Goal: Task Accomplishment & Management: Manage account settings

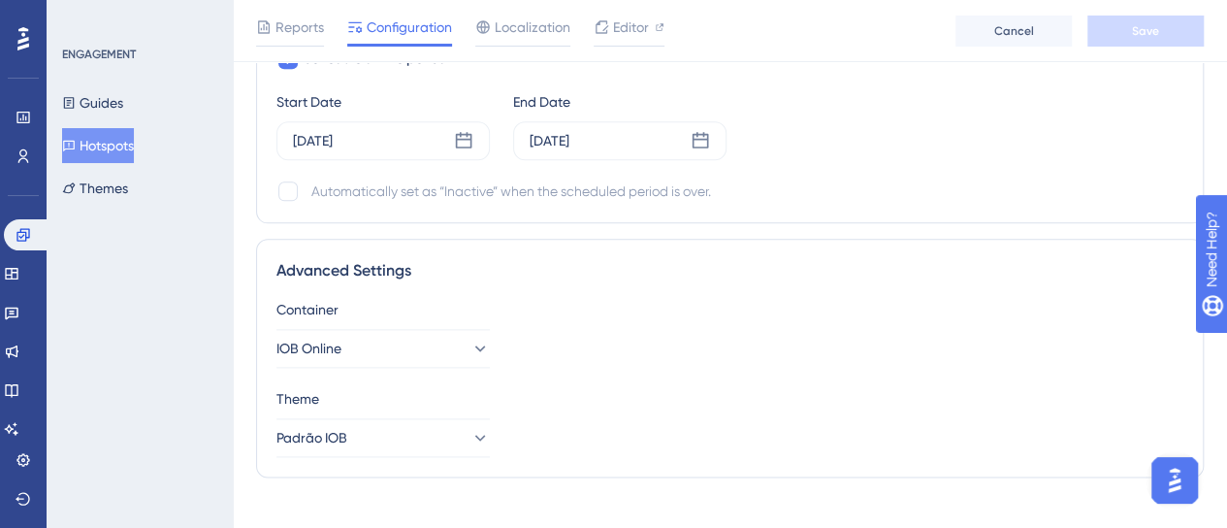
click at [83, 82] on div "ENGAGEMENT Guides Hotspots Themes" at bounding box center [140, 126] width 157 height 159
click at [102, 99] on button "Guides" at bounding box center [92, 102] width 61 height 35
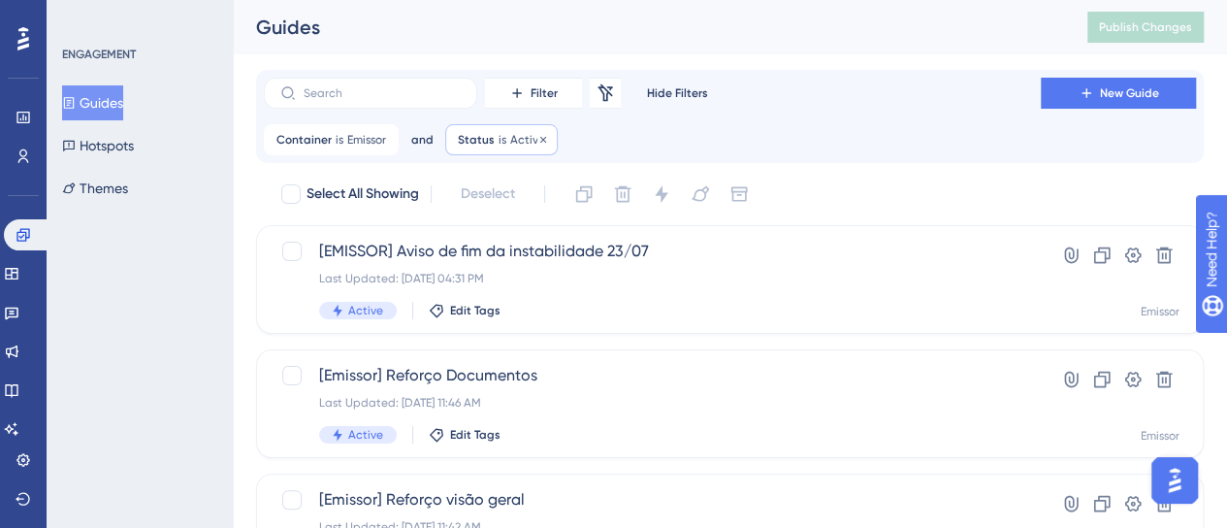
click at [541, 137] on icon at bounding box center [543, 140] width 12 height 12
click at [386, 143] on icon at bounding box center [384, 140] width 12 height 12
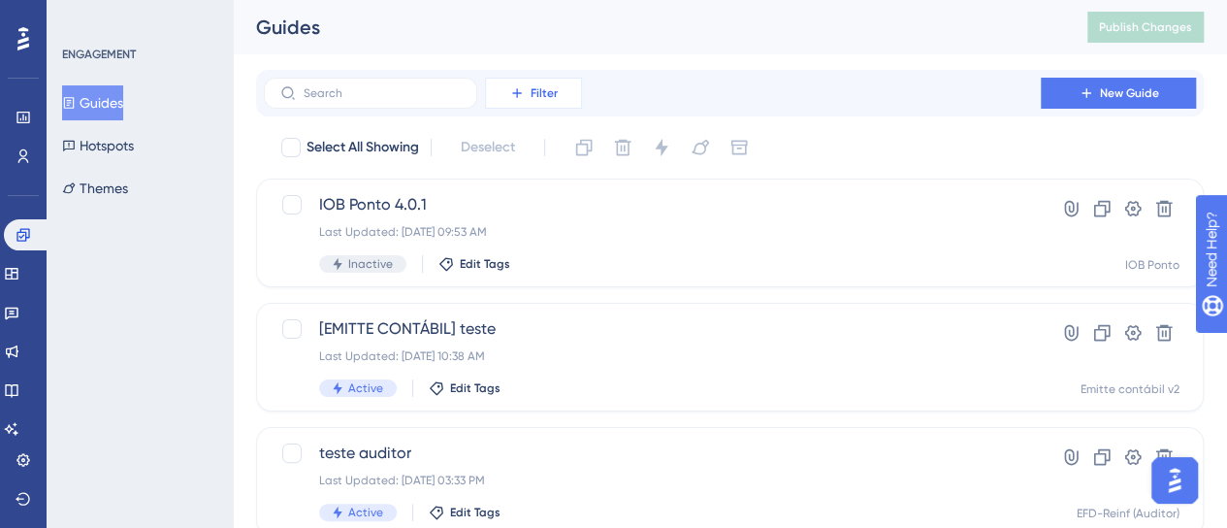
click at [524, 93] on icon at bounding box center [517, 93] width 16 height 16
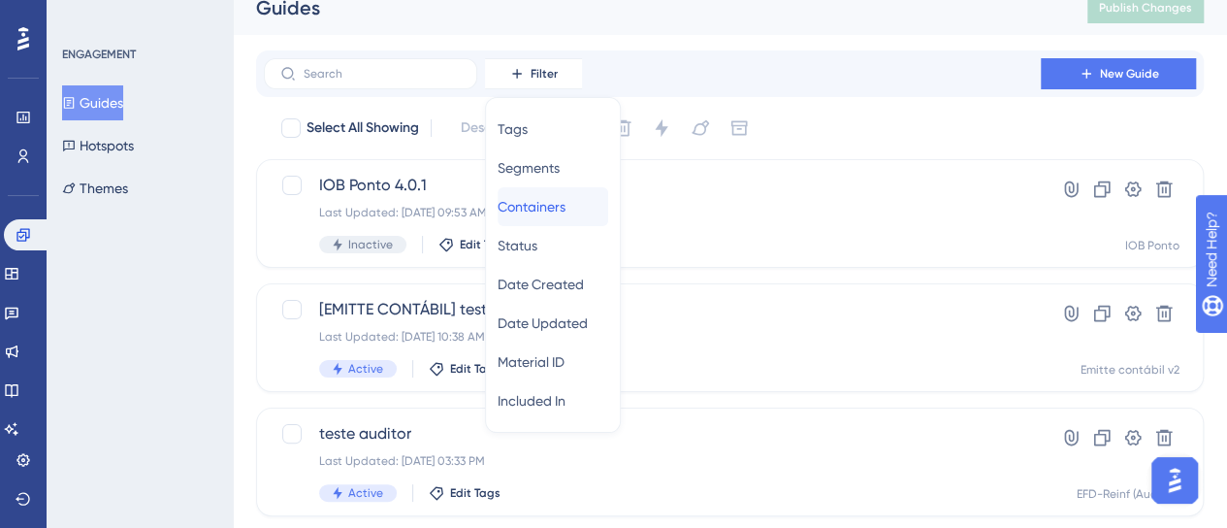
click at [555, 209] on span "Containers" at bounding box center [532, 206] width 68 height 23
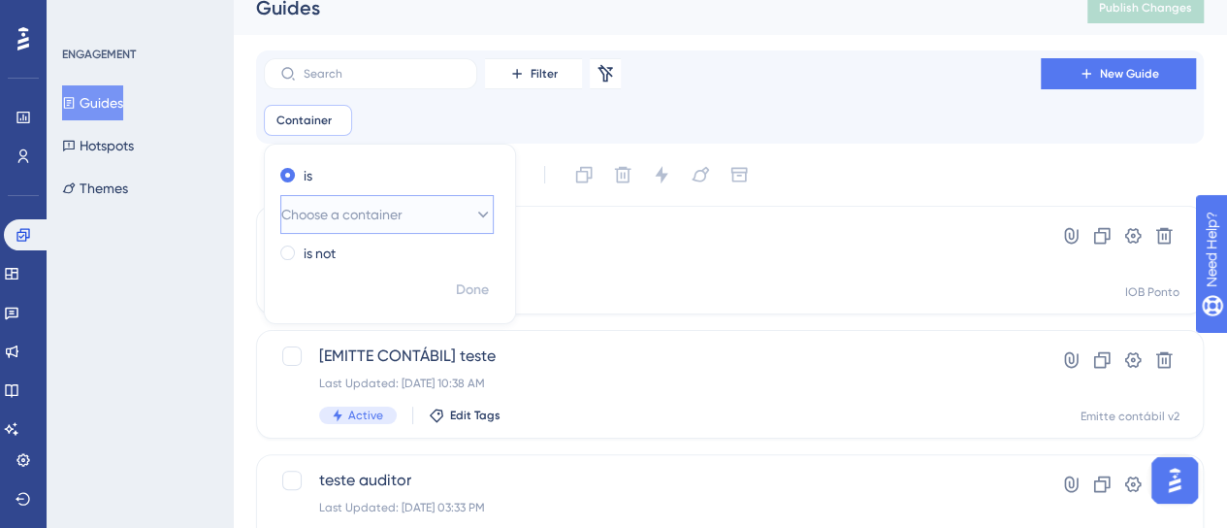
scroll to position [29, 0]
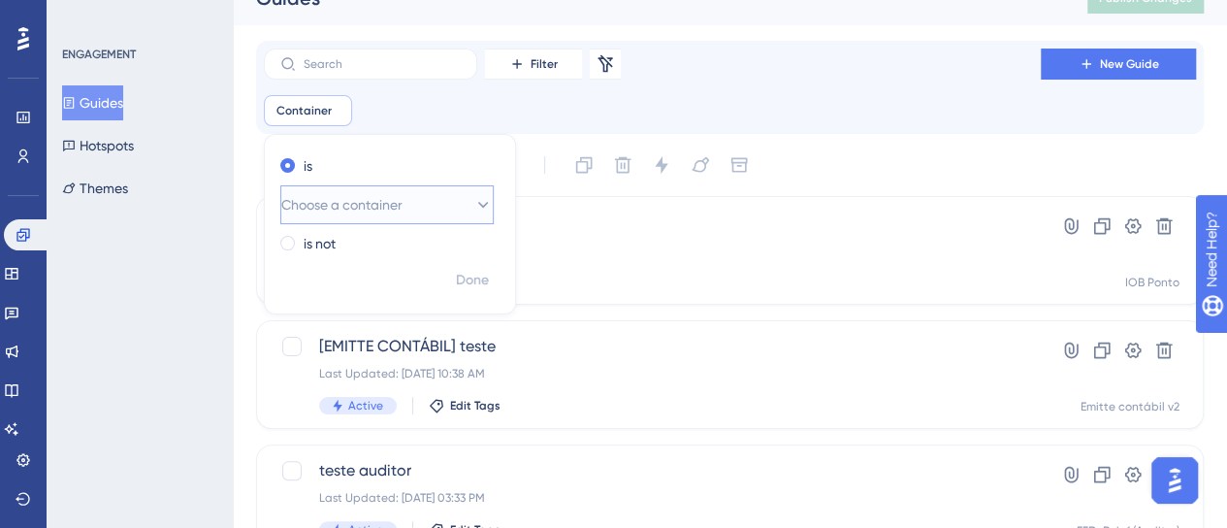
click at [350, 197] on span "Choose a container" at bounding box center [341, 204] width 121 height 23
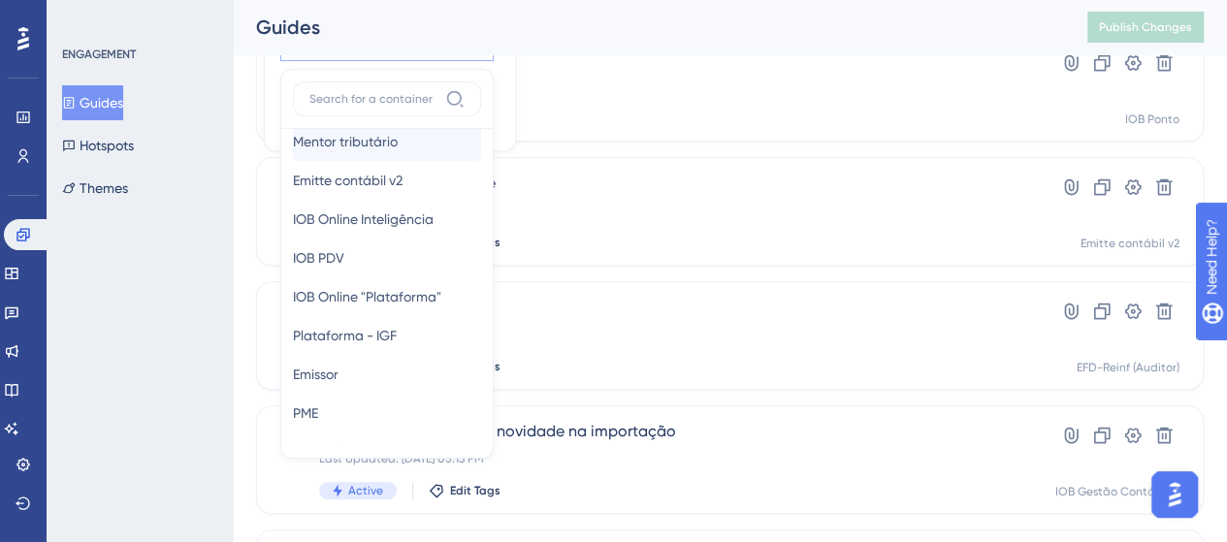
scroll to position [291, 0]
click at [392, 228] on span "IOB Online Inteligência" at bounding box center [363, 218] width 141 height 23
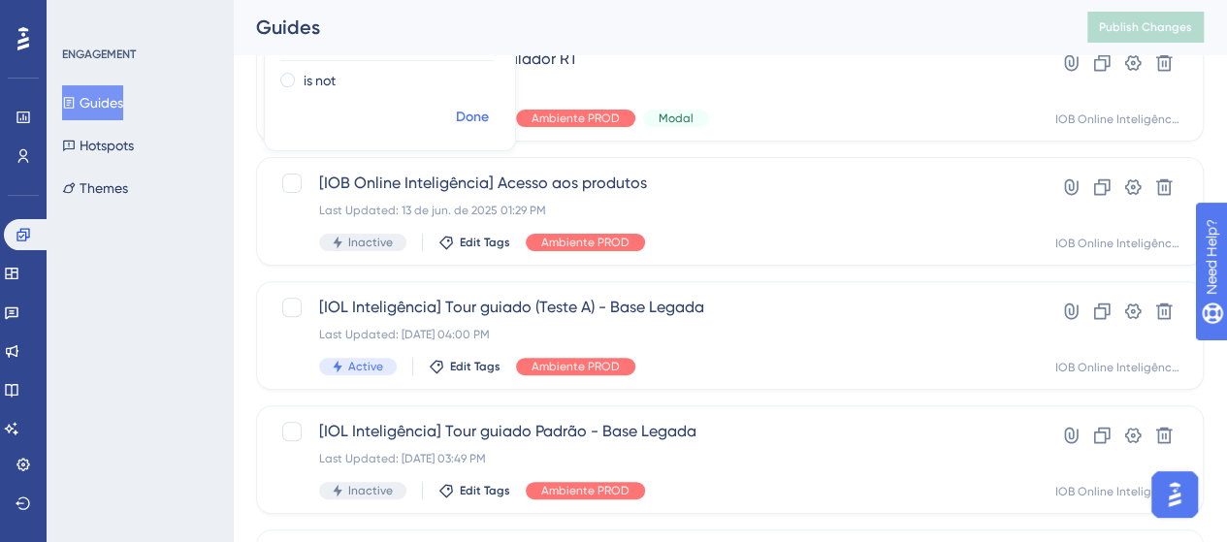
click at [460, 115] on span "Done" at bounding box center [472, 117] width 33 height 23
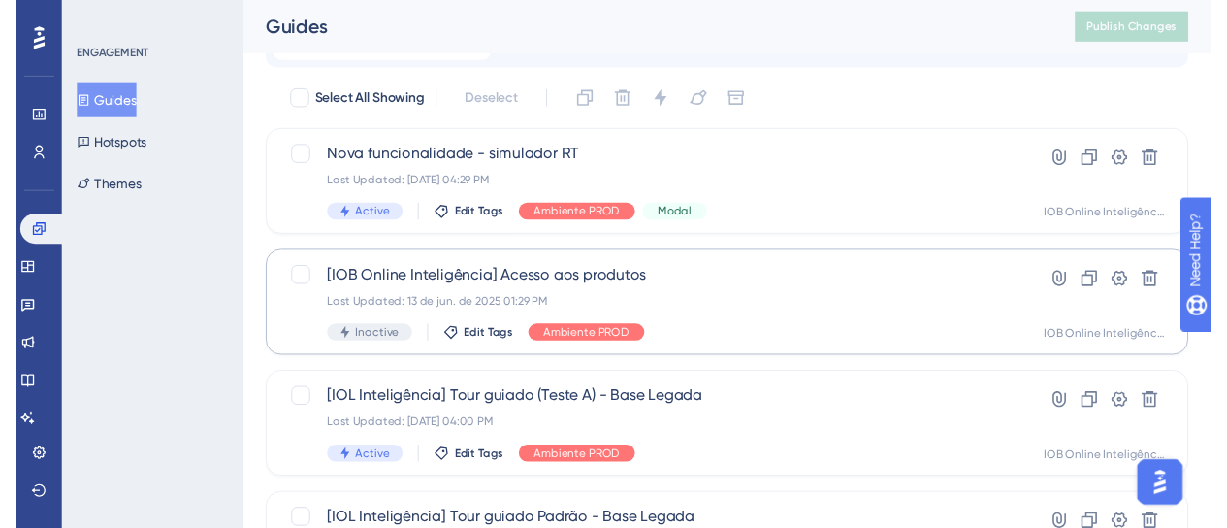
scroll to position [0, 0]
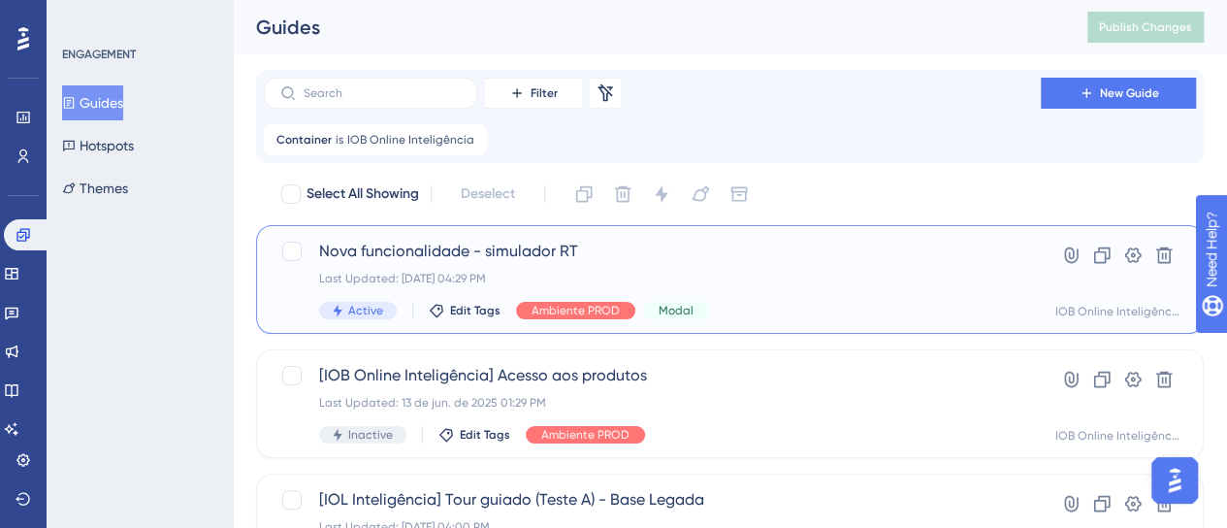
click at [605, 258] on span "Nova funcionalidade - simulador RT" at bounding box center [652, 251] width 666 height 23
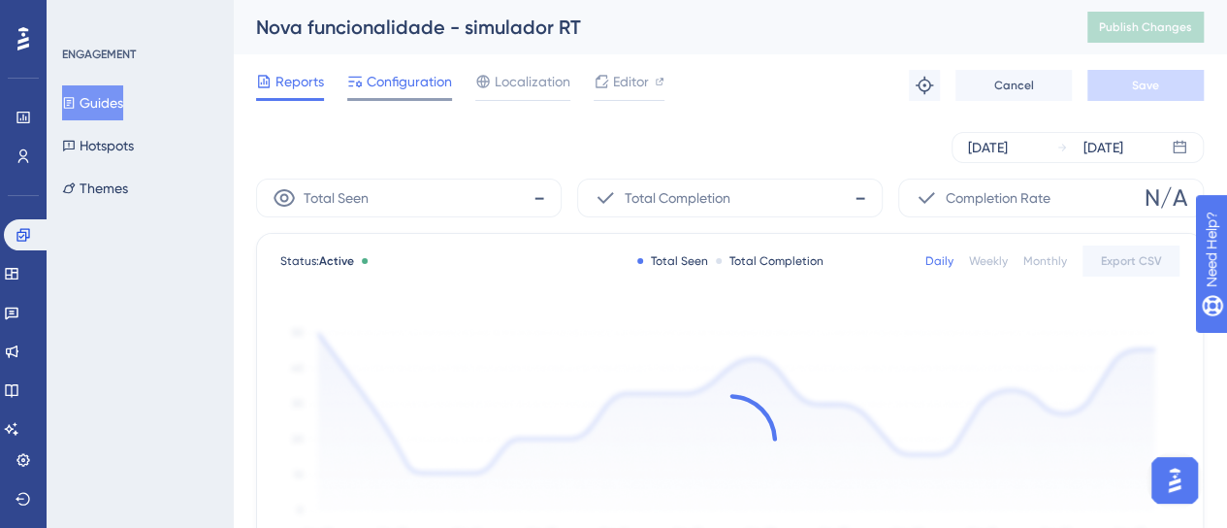
click at [390, 72] on span "Configuration" at bounding box center [409, 81] width 85 height 23
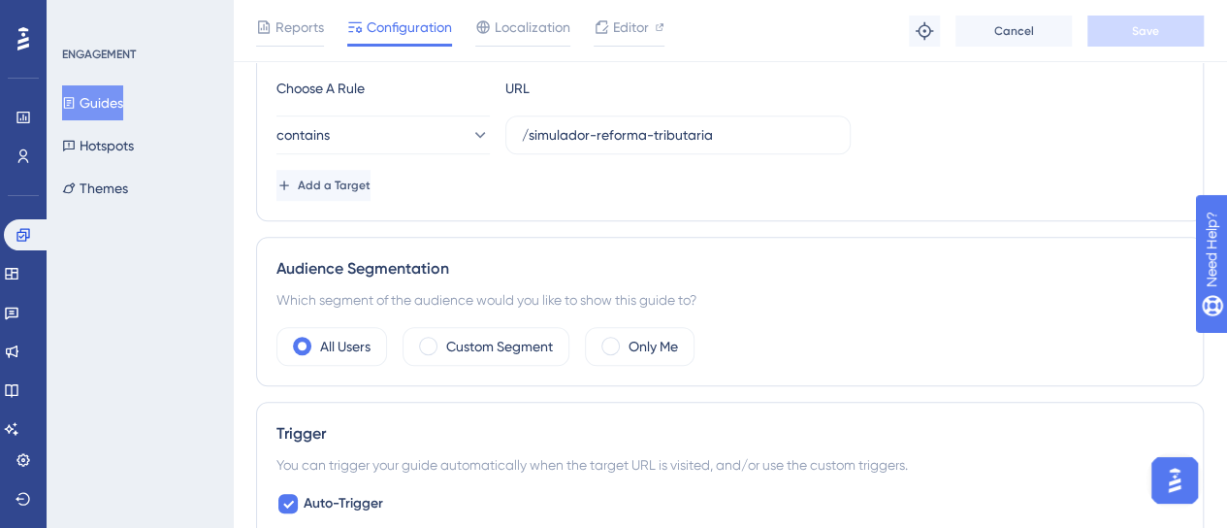
scroll to position [291, 0]
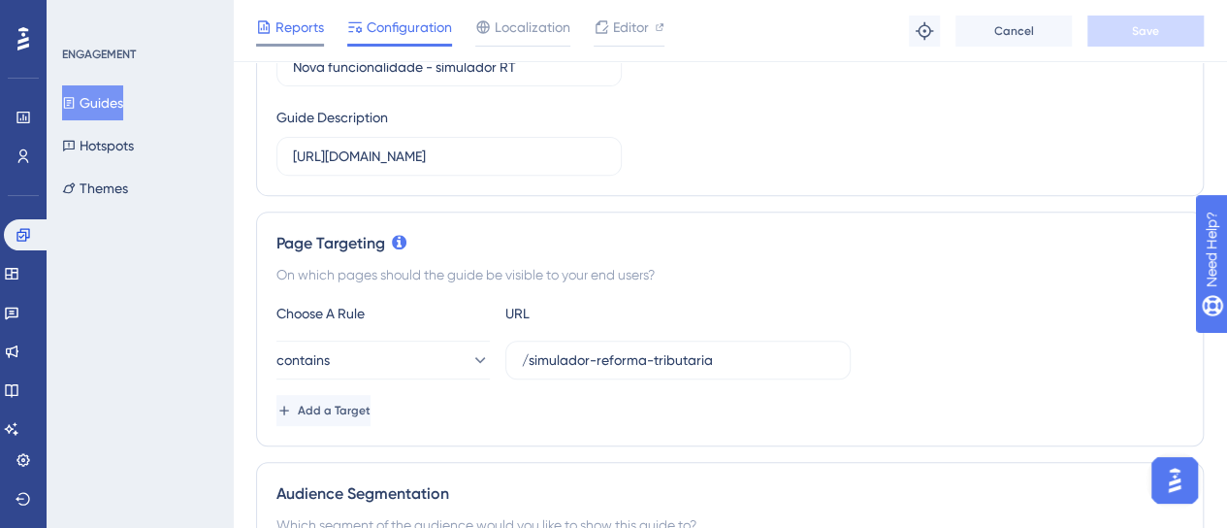
click at [299, 37] on span "Reports" at bounding box center [299, 27] width 48 height 23
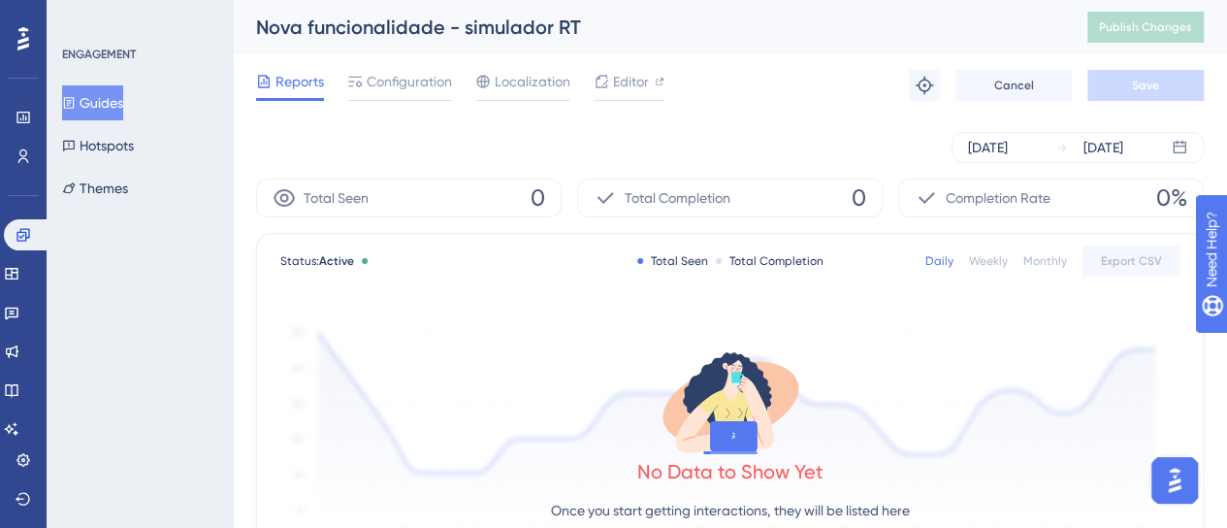
click at [100, 109] on button "Guides" at bounding box center [92, 102] width 61 height 35
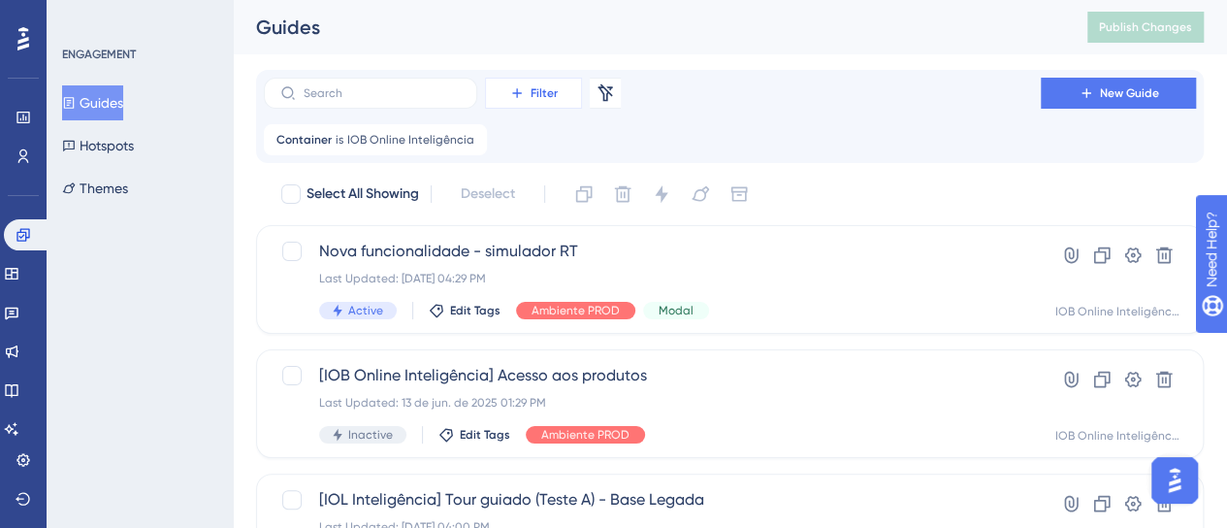
click at [537, 95] on span "Filter" at bounding box center [544, 93] width 27 height 16
click at [547, 98] on span "Filter" at bounding box center [544, 93] width 27 height 16
click at [532, 86] on span "Filter" at bounding box center [544, 93] width 27 height 16
click at [534, 100] on div "Filter Tags Tags Segments Segments Containers Containers Status Status Date Cre…" at bounding box center [533, 93] width 97 height 31
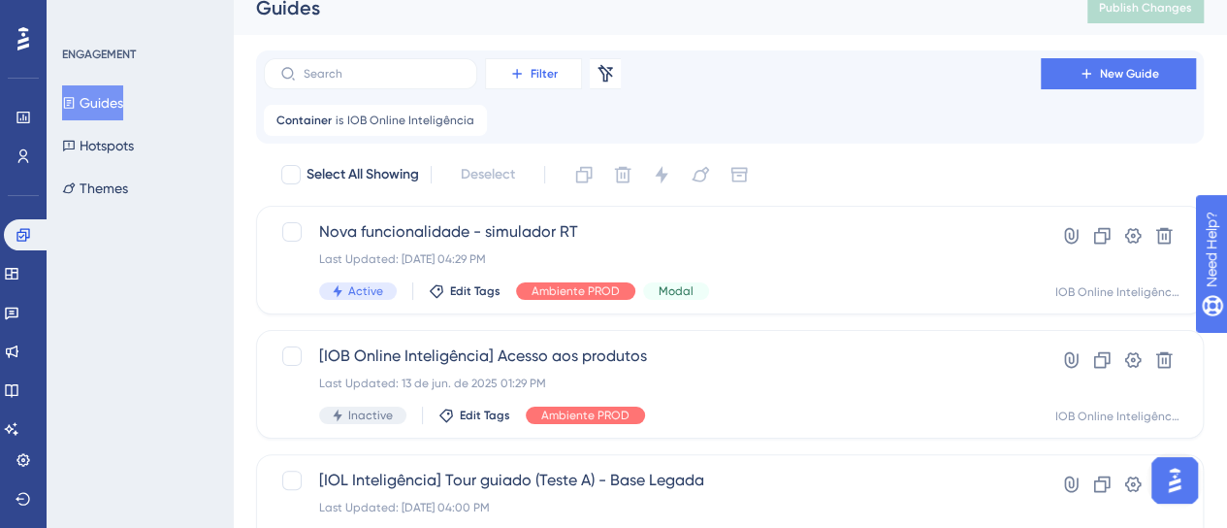
drag, startPoint x: 569, startPoint y: 99, endPoint x: 553, endPoint y: 62, distance: 40.4
click at [567, 88] on div "Filter Remove Filters New Guide Container is IOB Online Inteligência IOB Online…" at bounding box center [730, 97] width 932 height 78
click at [553, 60] on button "Filter" at bounding box center [533, 73] width 97 height 31
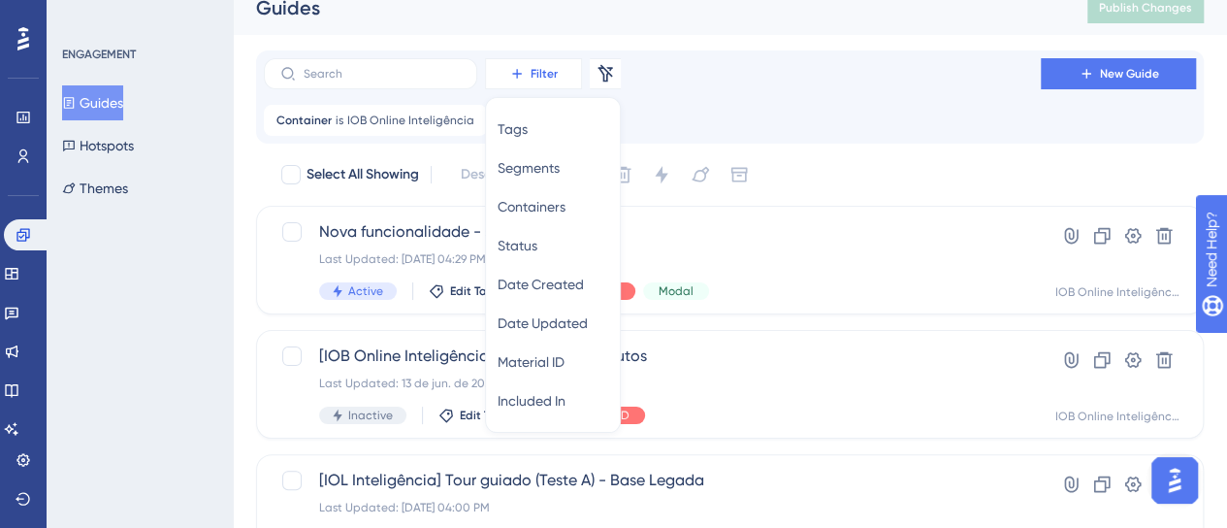
scroll to position [17, 0]
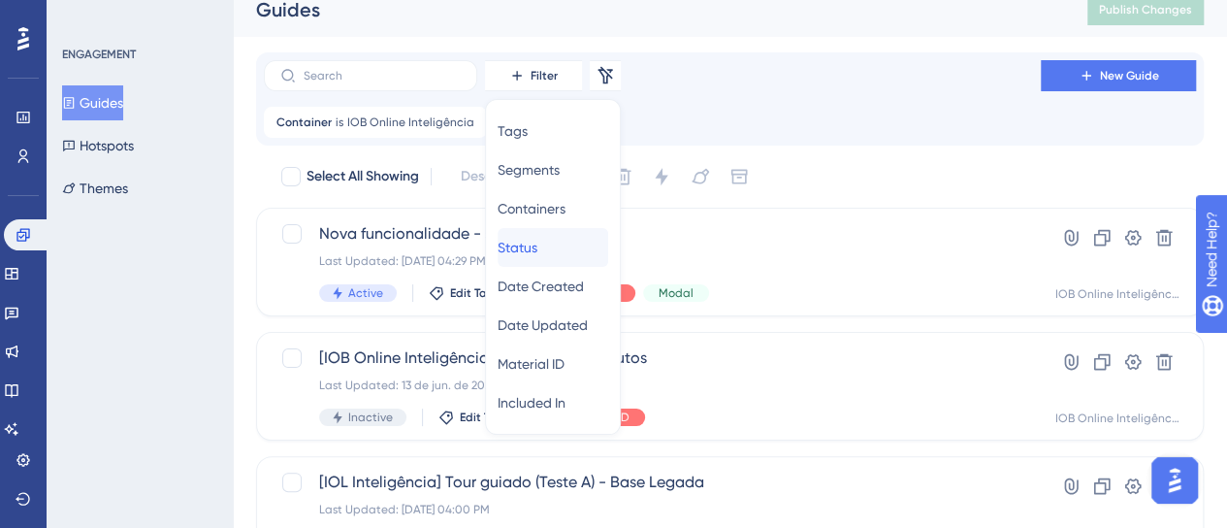
click at [555, 251] on div "Status Status" at bounding box center [553, 247] width 111 height 39
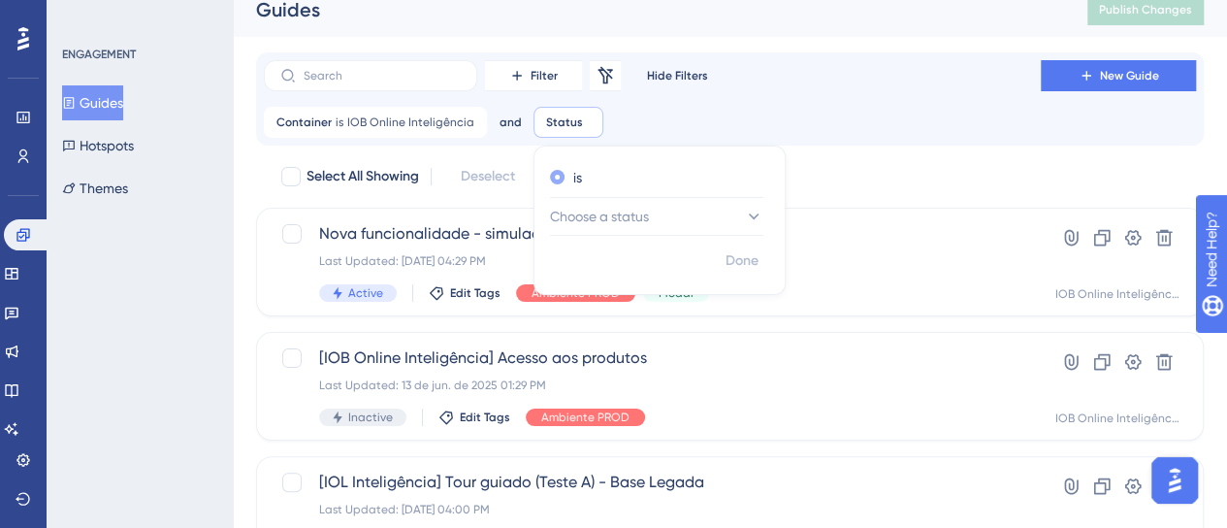
scroll to position [31, 0]
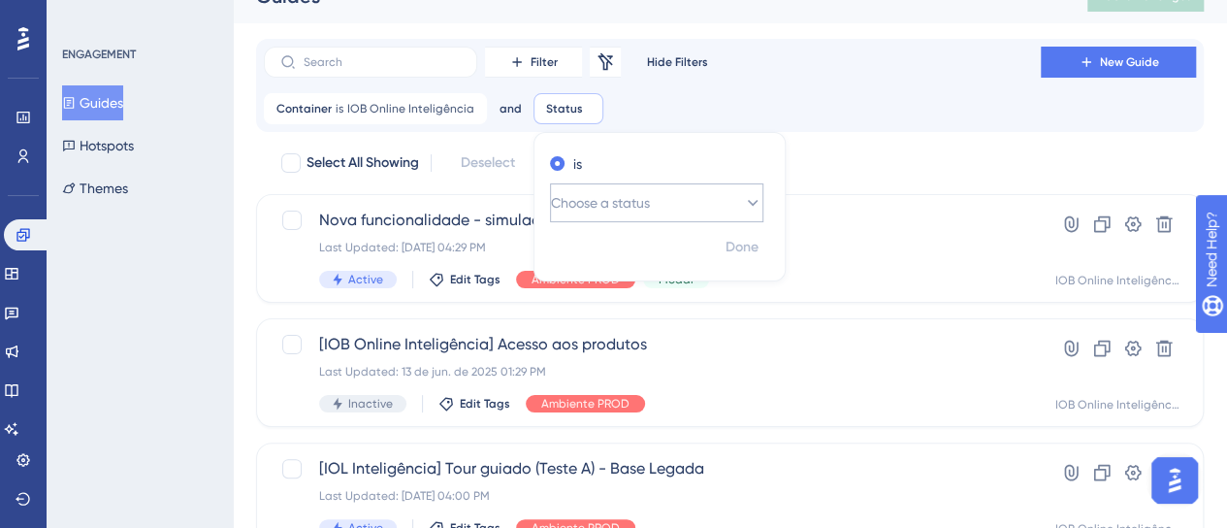
click at [584, 198] on span "Choose a status" at bounding box center [600, 202] width 99 height 23
click at [620, 261] on div "Active Active" at bounding box center [657, 261] width 188 height 39
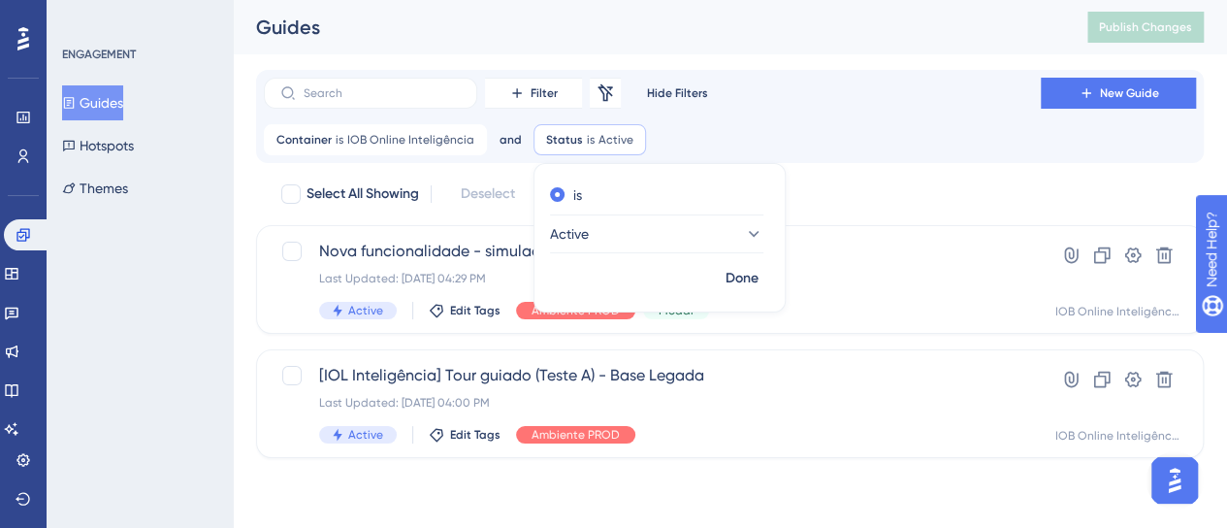
scroll to position [0, 0]
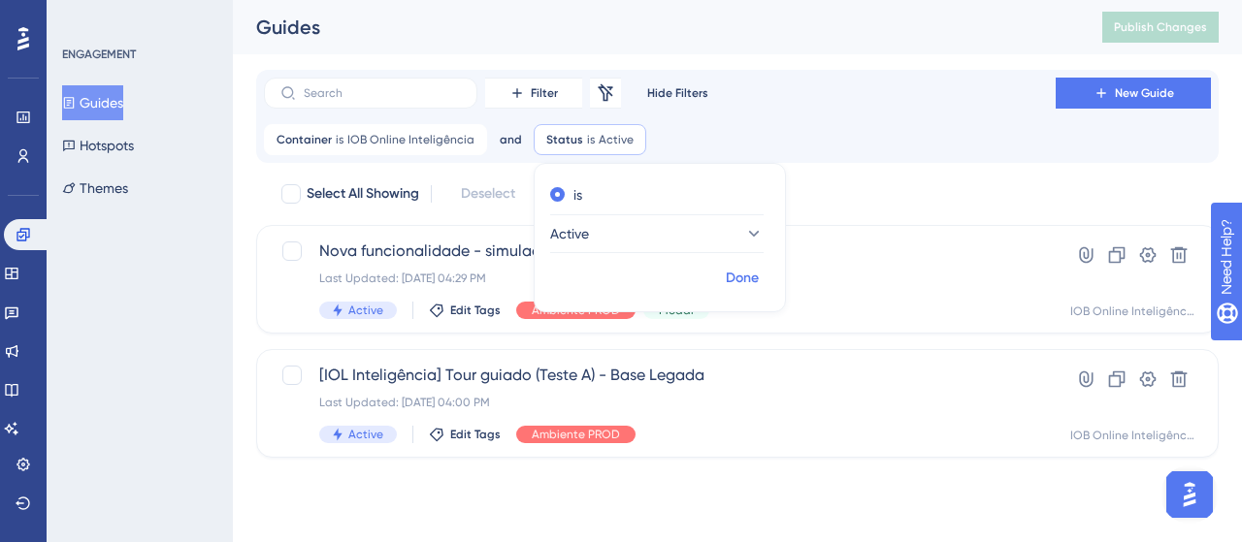
click at [741, 274] on span "Done" at bounding box center [742, 278] width 33 height 23
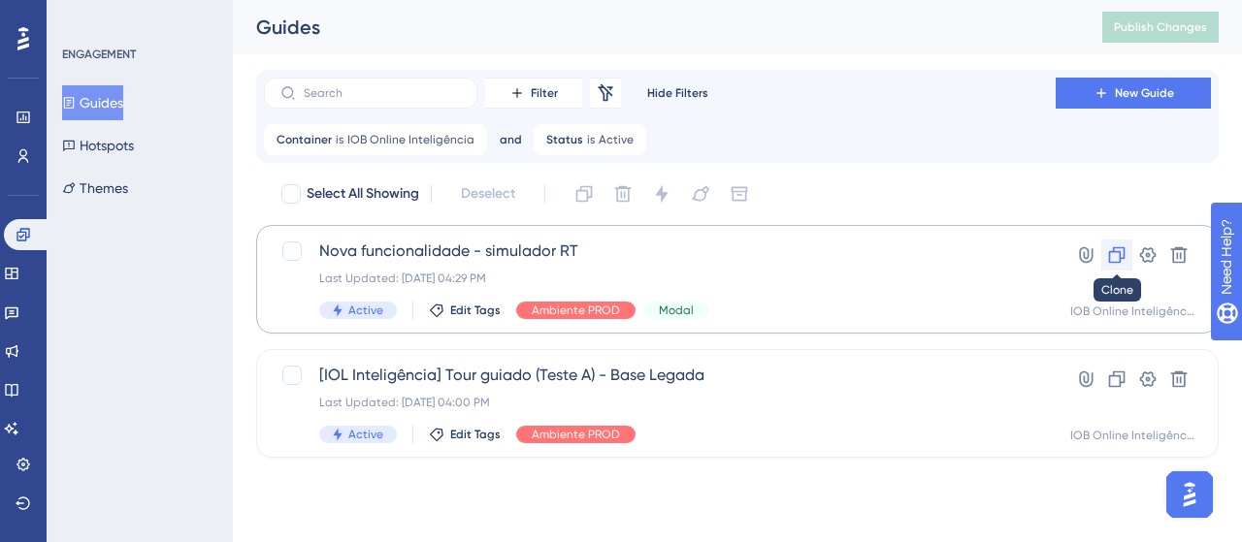
click at [1124, 251] on icon at bounding box center [1117, 255] width 16 height 16
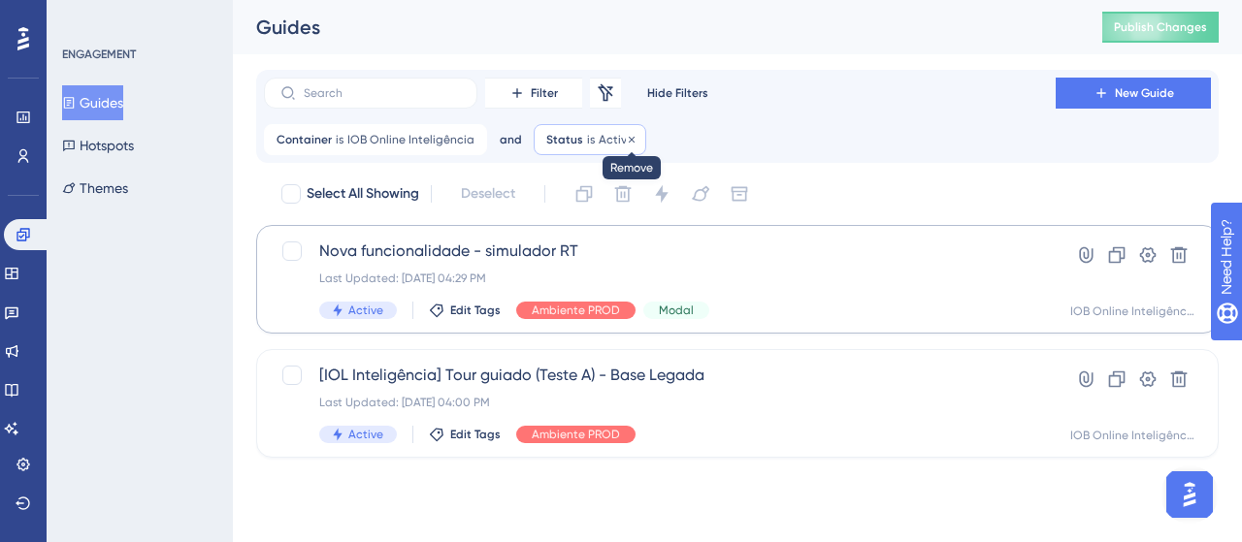
click at [626, 136] on icon at bounding box center [632, 140] width 12 height 12
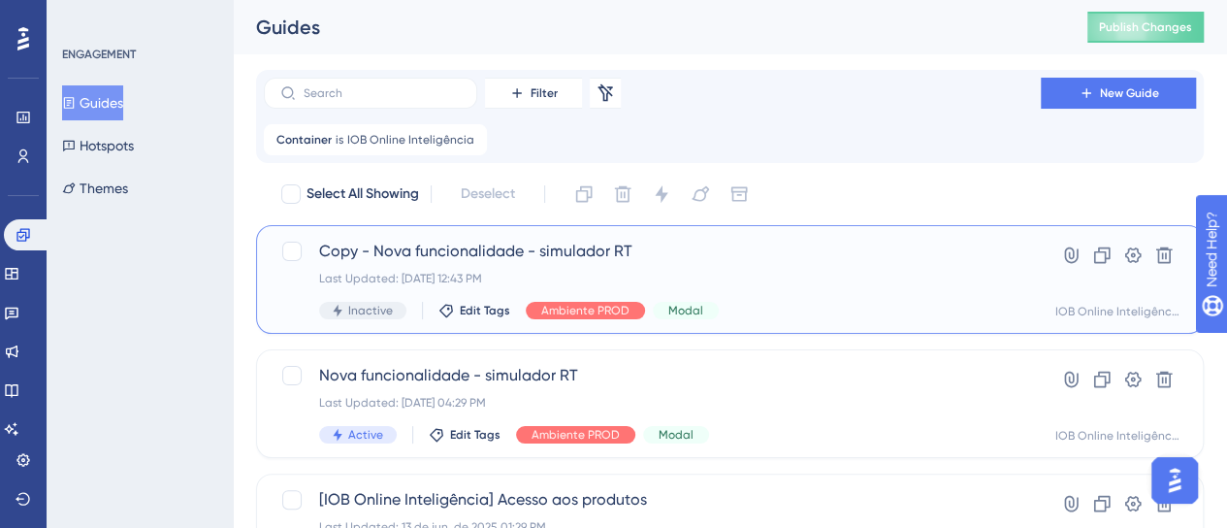
click at [826, 294] on div "Copy - Nova funcionalidade - simulador RT Last Updated: 08 de set. de 2025 12:4…" at bounding box center [652, 280] width 666 height 80
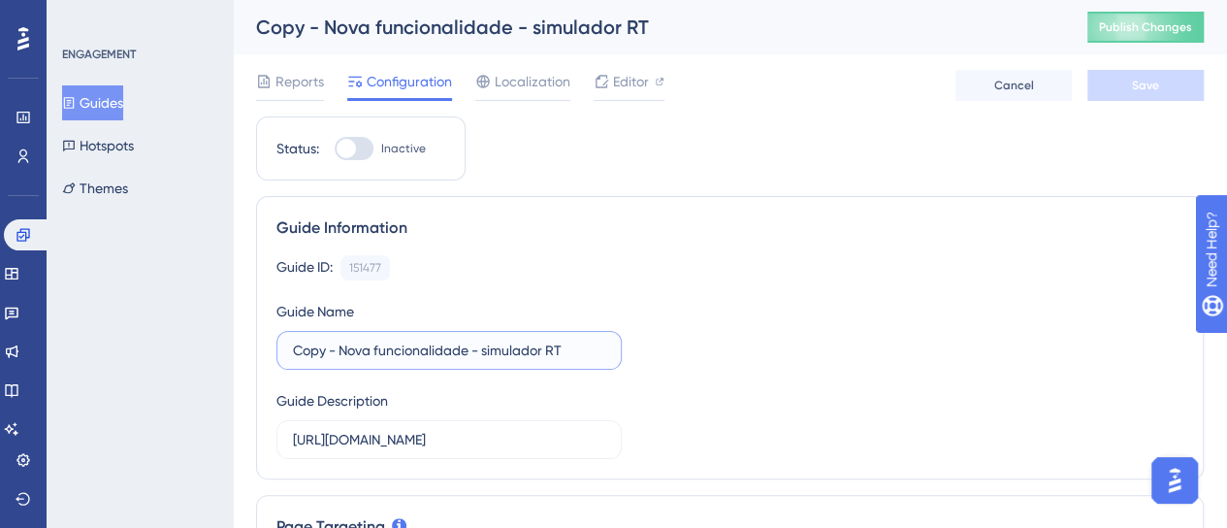
click at [328, 354] on input "Copy - Nova funcionalidade - simulador RT" at bounding box center [449, 349] width 312 height 21
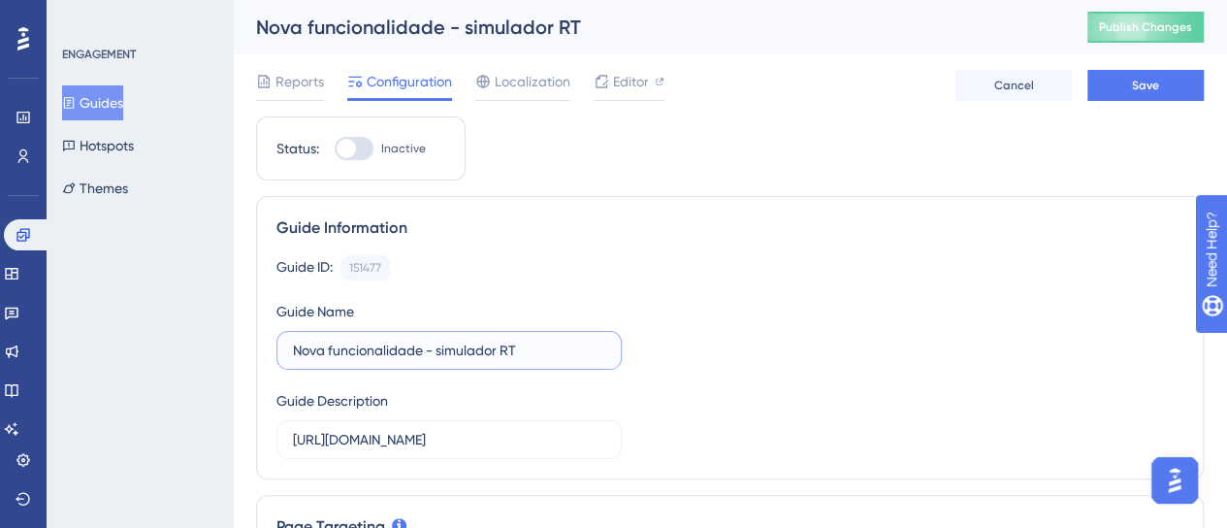
drag, startPoint x: 522, startPoint y: 345, endPoint x: 272, endPoint y: 348, distance: 250.3
click at [272, 348] on div "Guide Information Guide ID: 151477 Copy Guide Name Nova funcionalidade - simula…" at bounding box center [730, 337] width 948 height 283
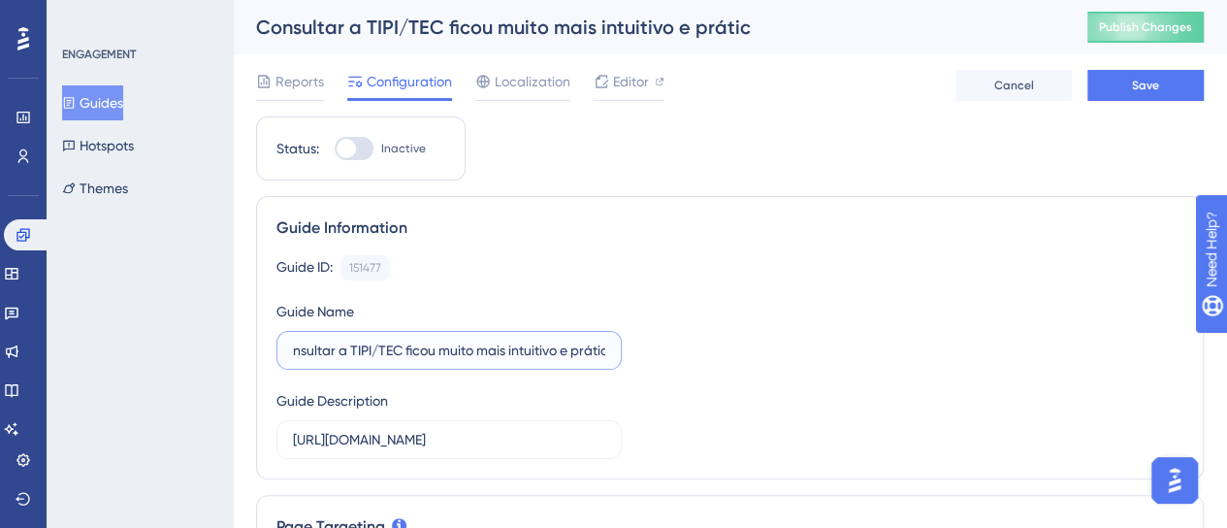
scroll to position [0, 33]
type input "Consultar a TIPI/TEC ficou muito mais intuitivo e prático"
click at [796, 309] on div "Guide ID: 151477 Copy Guide Name Consultar a TIPI/TEC ficou muito mais intuitiv…" at bounding box center [729, 357] width 907 height 204
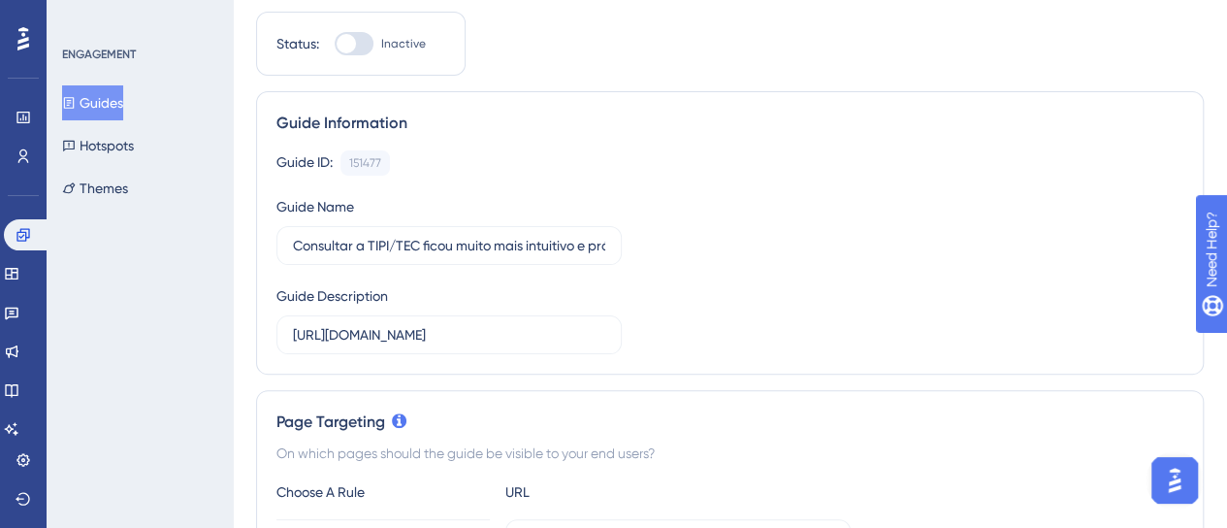
scroll to position [194, 0]
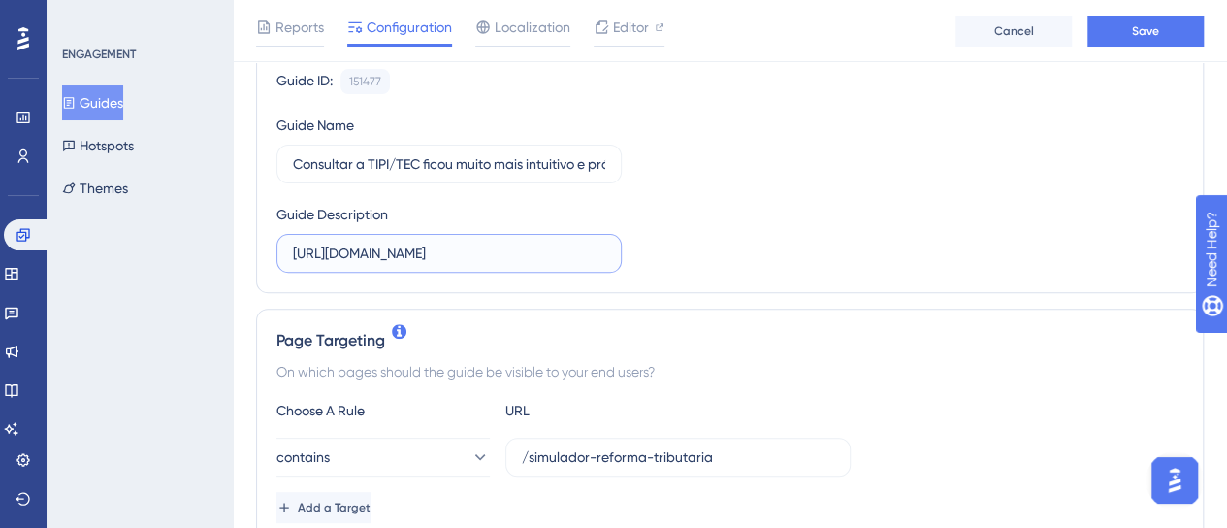
click at [529, 251] on input "https://hypercube.atlassian.net/browse/DT-317" at bounding box center [449, 252] width 312 height 21
click at [528, 250] on input "https://hypercube.atlassian.net/browse/DT-317" at bounding box center [449, 252] width 312 height 21
click at [1133, 288] on div "Guide Information Guide ID: 151477 Copy Guide Name Consultar a TIPI/TEC ficou m…" at bounding box center [730, 151] width 948 height 283
click at [530, 227] on div "Guide Description" at bounding box center [448, 238] width 345 height 70
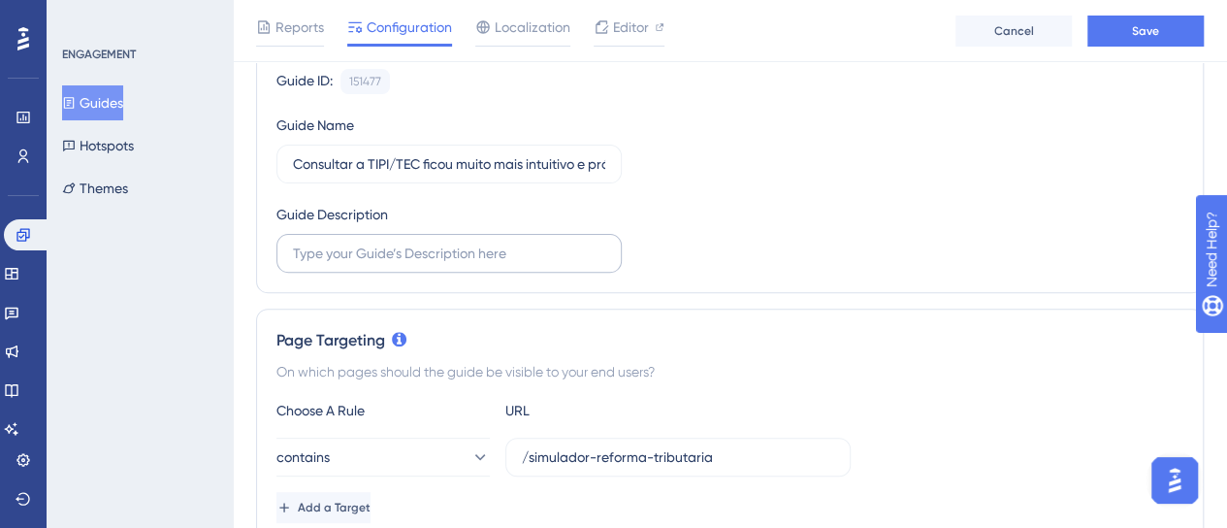
click at [524, 234] on label at bounding box center [448, 253] width 345 height 39
click at [524, 242] on input "text" at bounding box center [449, 252] width 312 height 21
click at [547, 255] on input "Solicitado pela Pamela Rocha dia" at bounding box center [449, 252] width 312 height 21
type input "Solicitado pela Pamela Rocha dia 05/09"
click at [989, 214] on div "Guide ID: 151477 Copy Guide Name Consultar a TIPI/TEC ficou muito mais intuitiv…" at bounding box center [729, 171] width 907 height 204
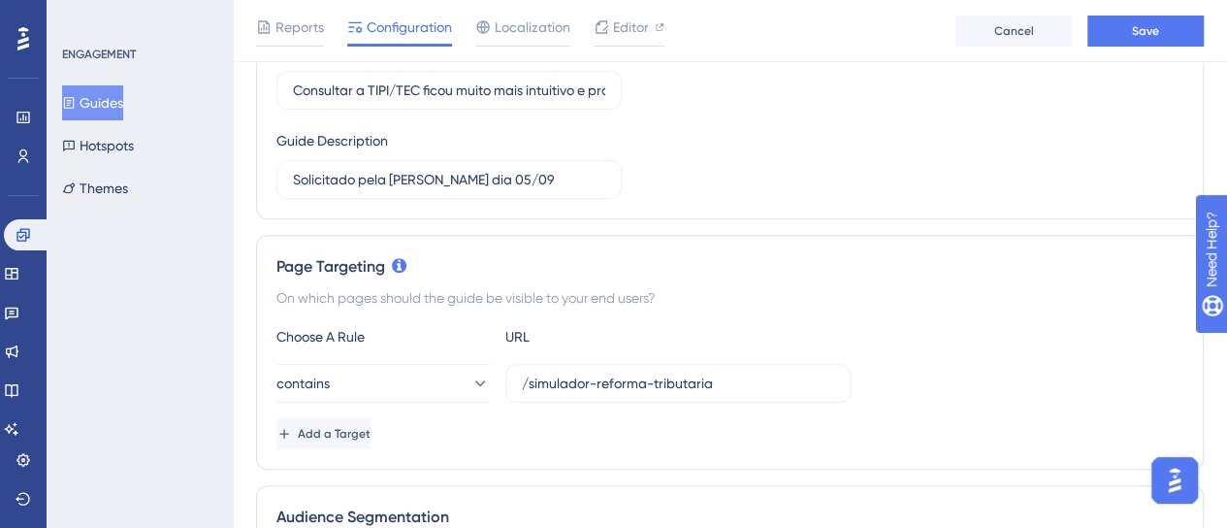
scroll to position [388, 0]
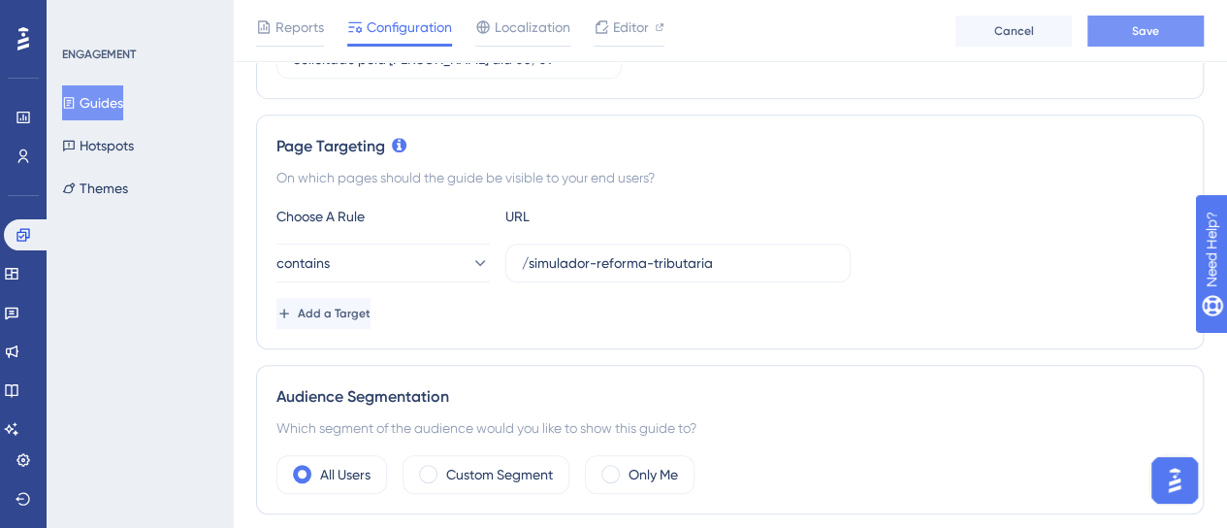
click at [1118, 30] on button "Save" at bounding box center [1145, 31] width 116 height 31
click at [580, 257] on input "/simulador-reforma-tributaria" at bounding box center [678, 262] width 312 height 21
paste input "https://iobonline.iob.com.br"
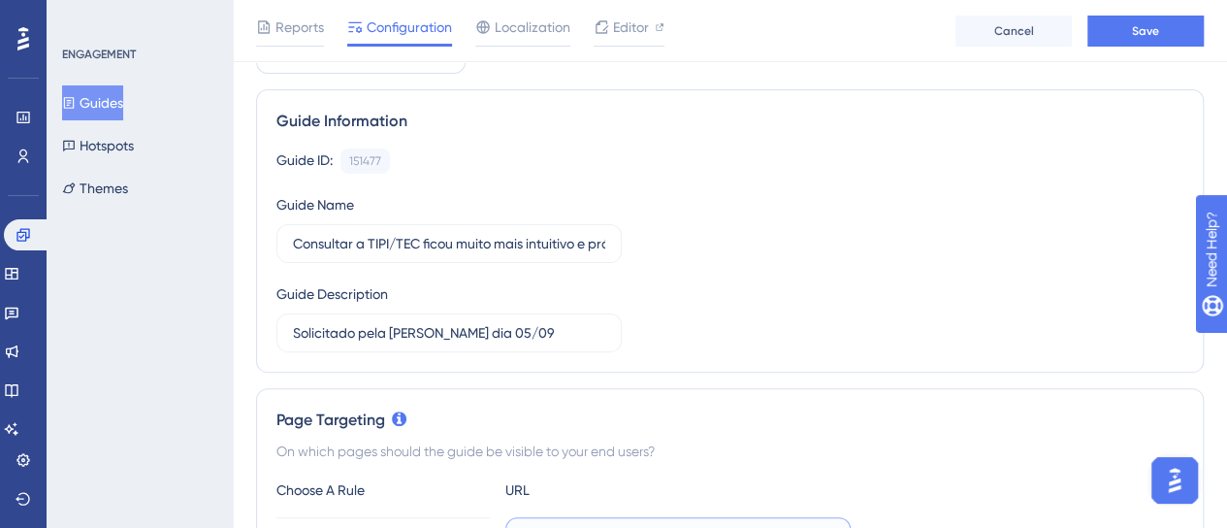
scroll to position [97, 0]
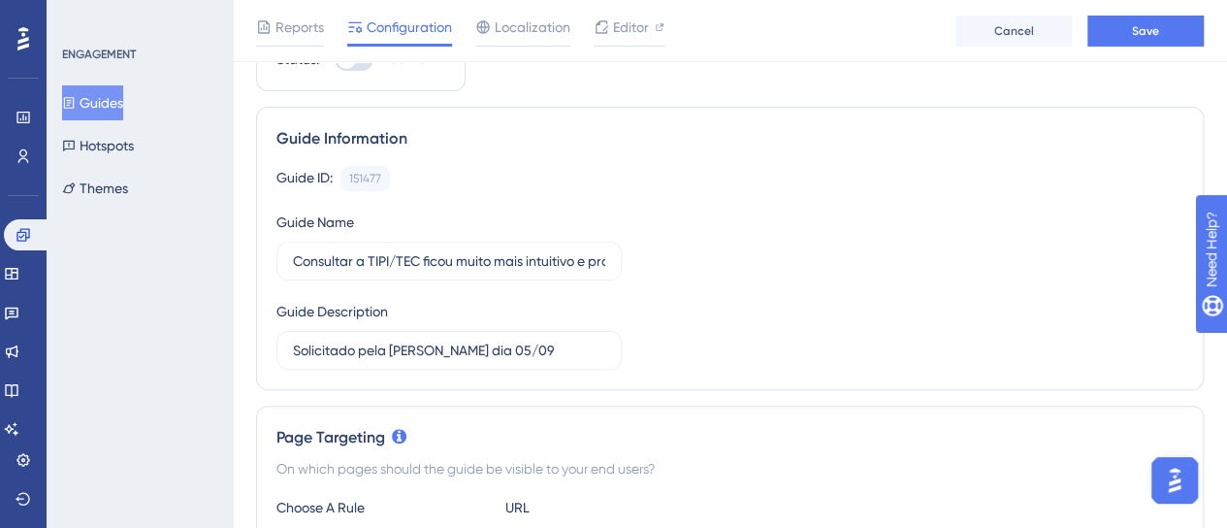
type input "https://iobonline.iob.com.br"
click at [1148, 42] on button "Save" at bounding box center [1145, 31] width 116 height 31
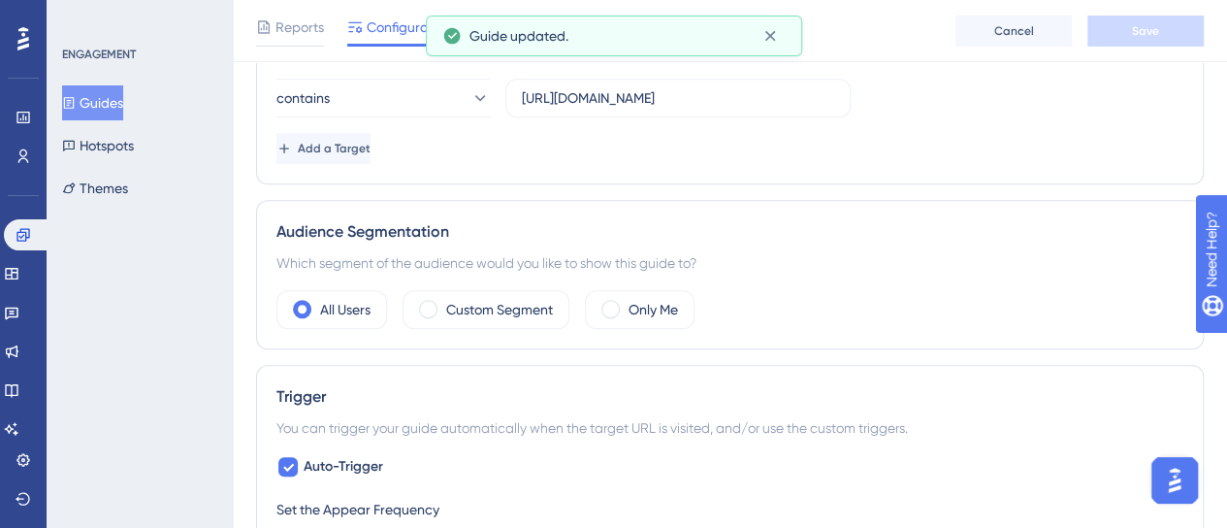
scroll to position [582, 0]
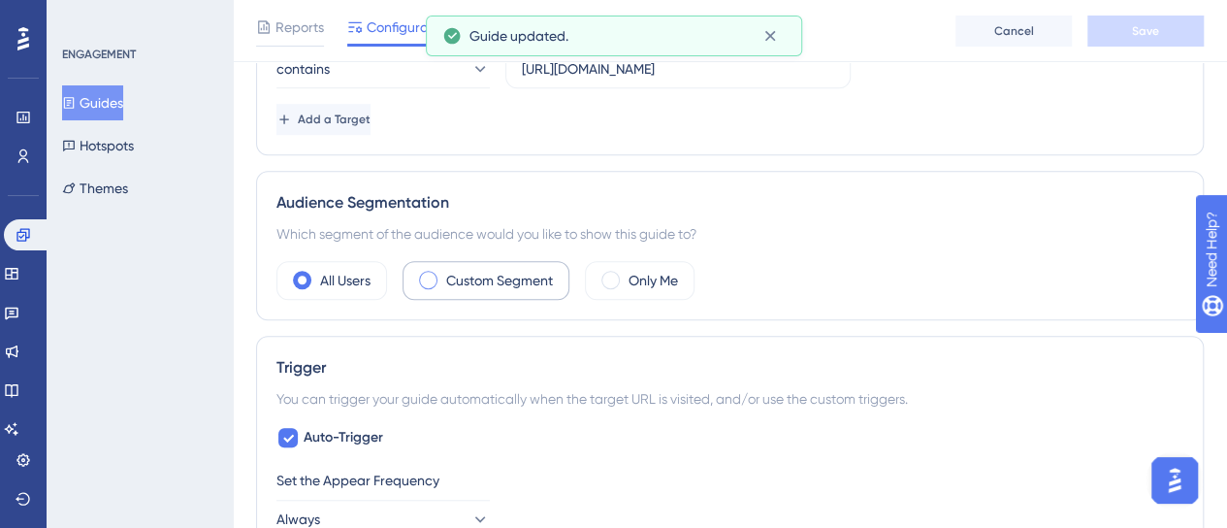
click at [543, 274] on label "Custom Segment" at bounding box center [499, 280] width 107 height 23
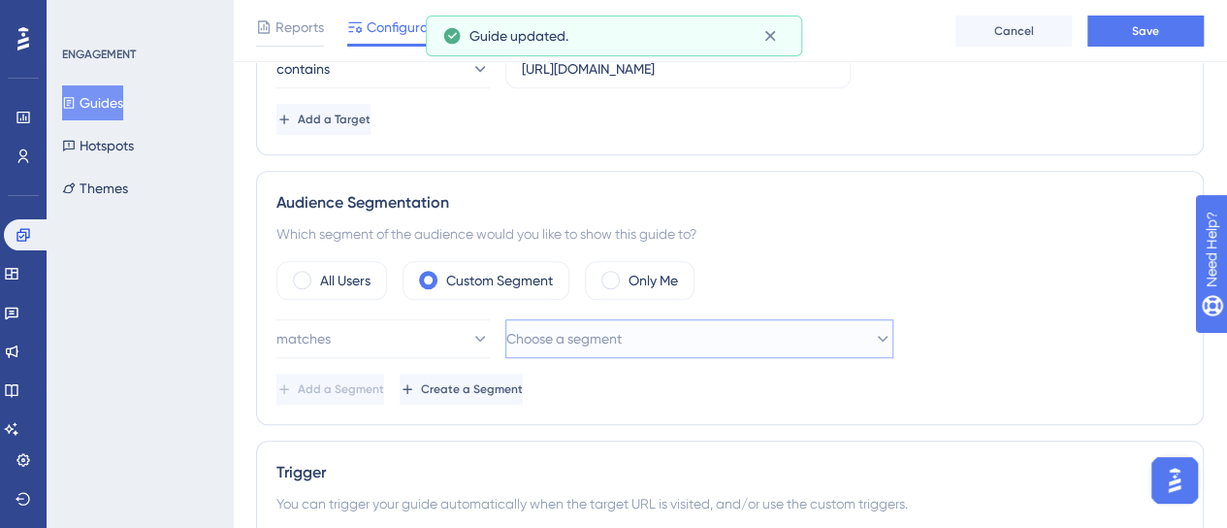
click at [586, 342] on span "Choose a segment" at bounding box center [563, 338] width 115 height 23
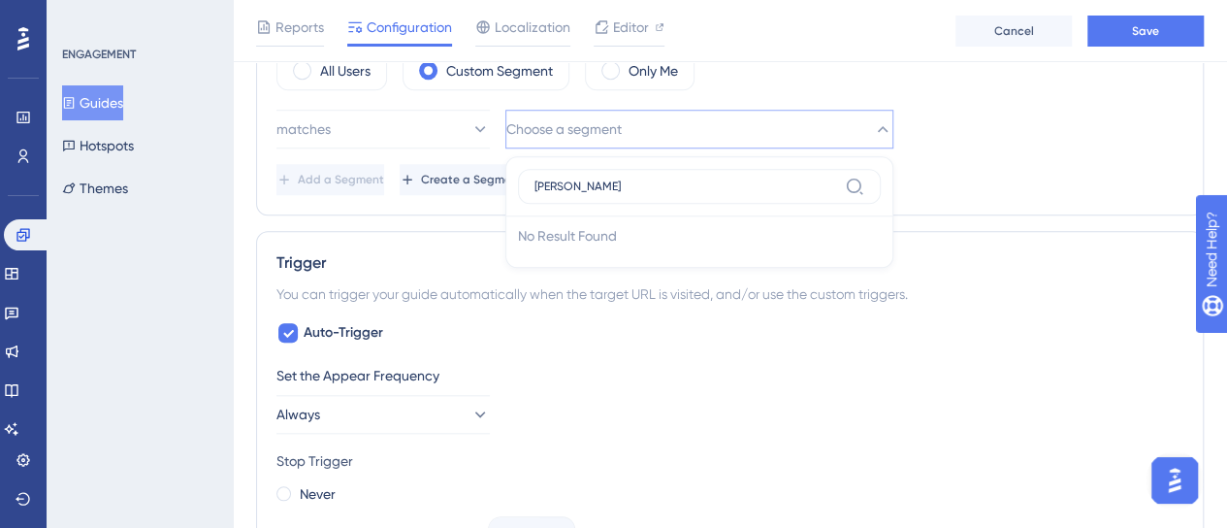
type input "time"
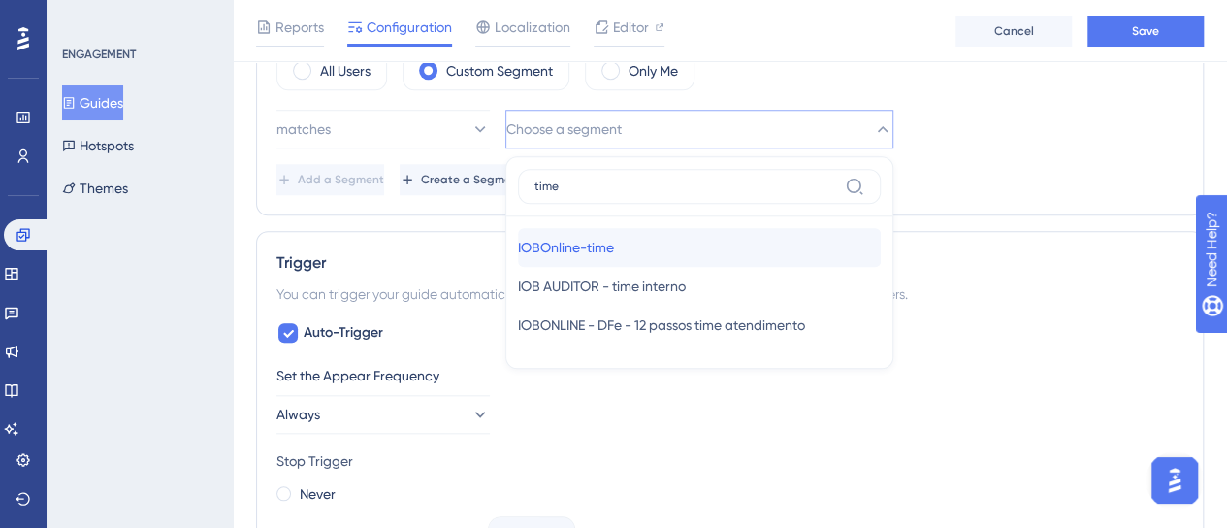
click at [637, 236] on div "IOBOnline-time IOBOnline-time" at bounding box center [699, 247] width 363 height 39
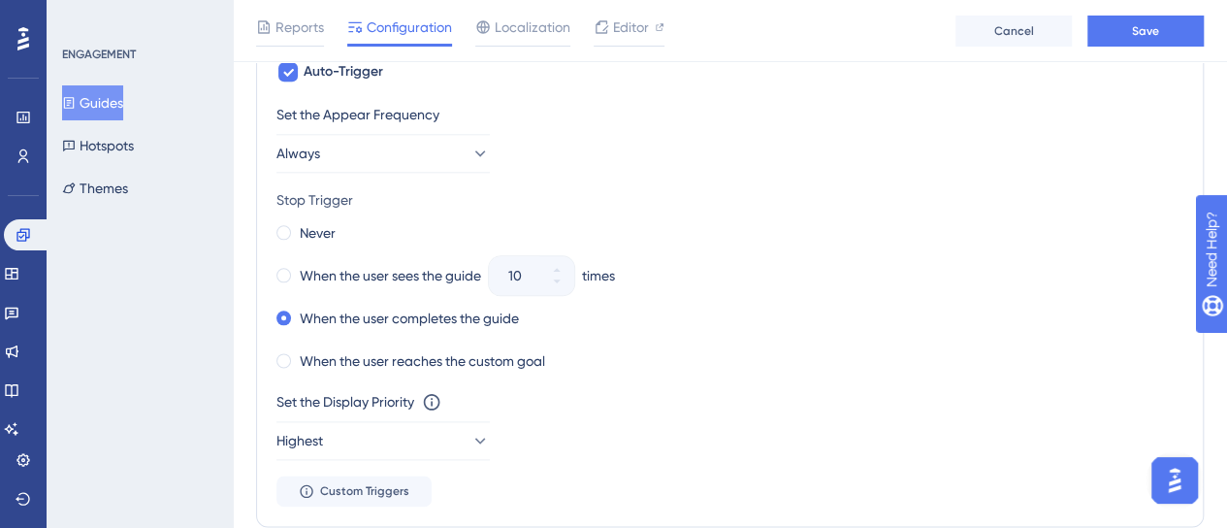
scroll to position [1082, 0]
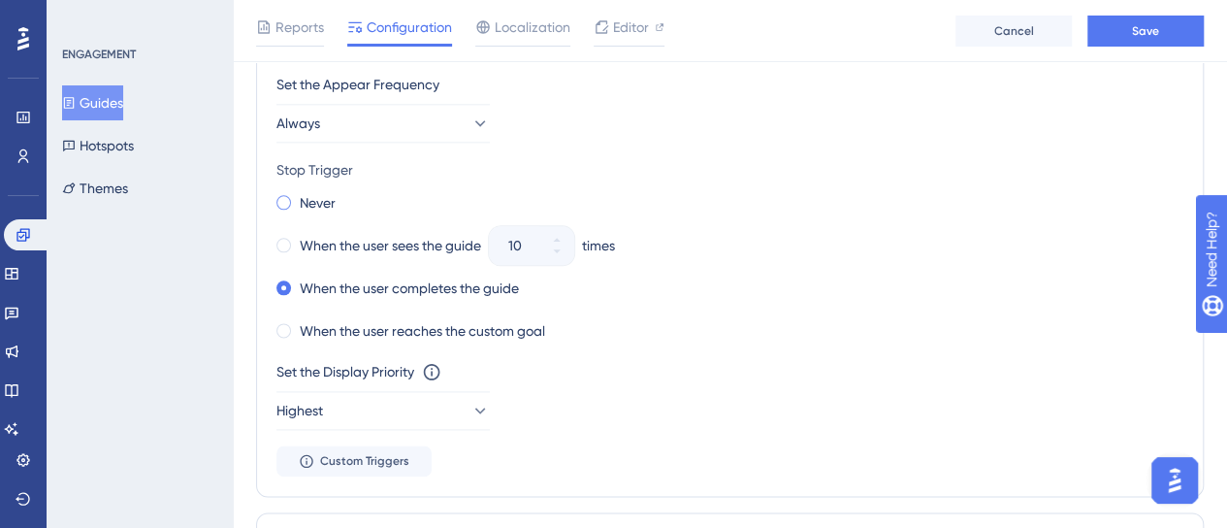
click at [283, 195] on span at bounding box center [283, 202] width 15 height 15
click at [297, 198] on input "radio" at bounding box center [297, 198] width 0 height 0
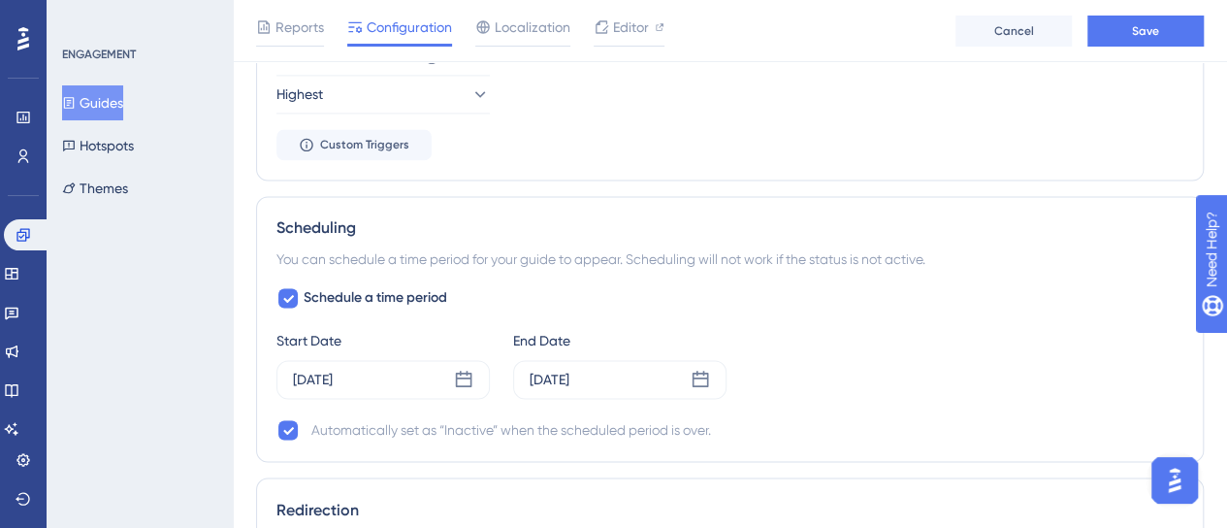
scroll to position [1470, 0]
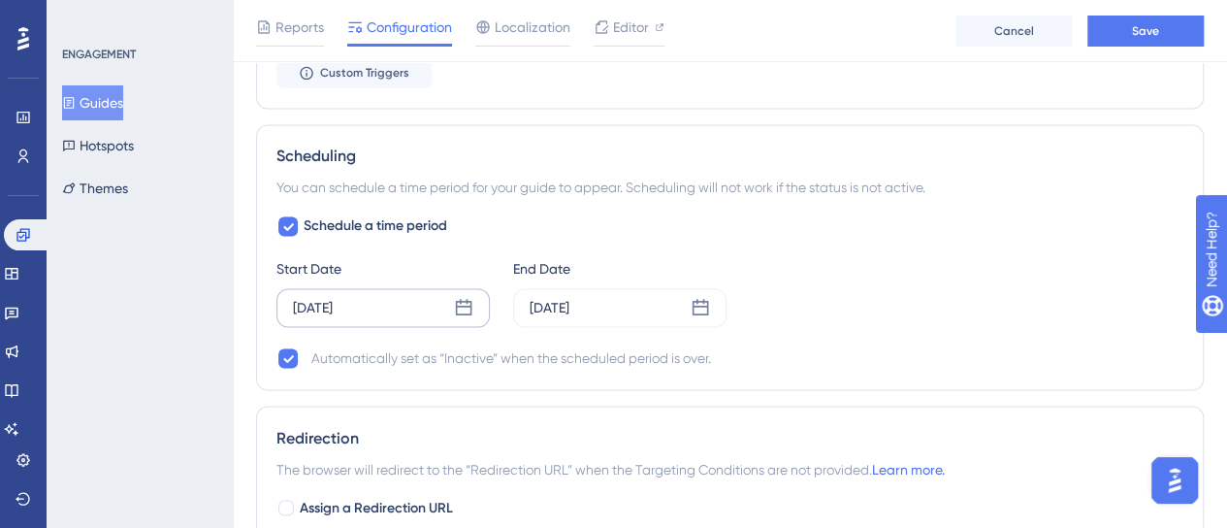
click at [444, 304] on div "Sep 01 2025" at bounding box center [382, 307] width 213 height 39
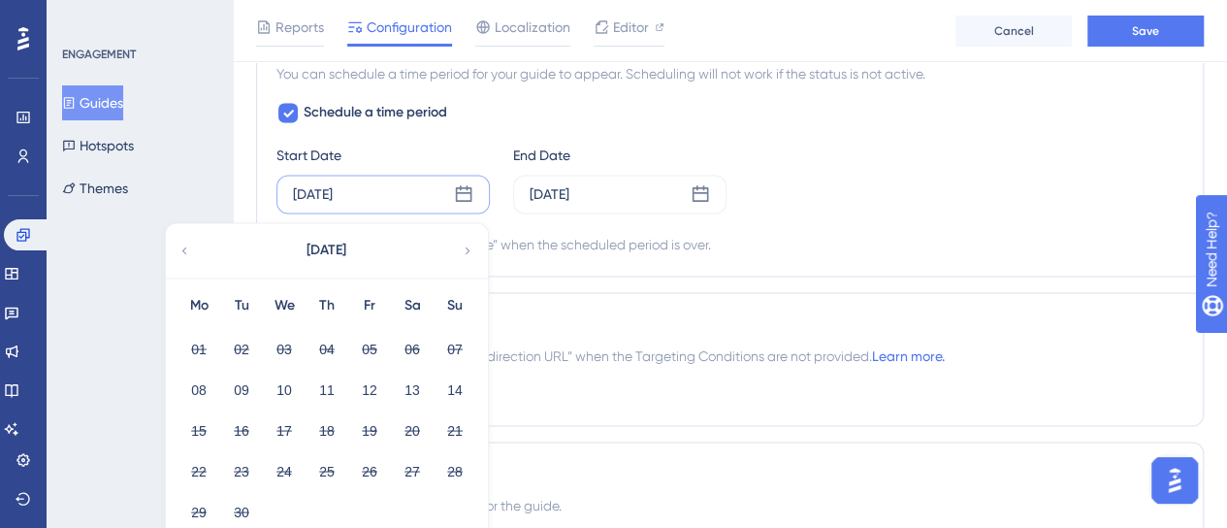
scroll to position [1664, 0]
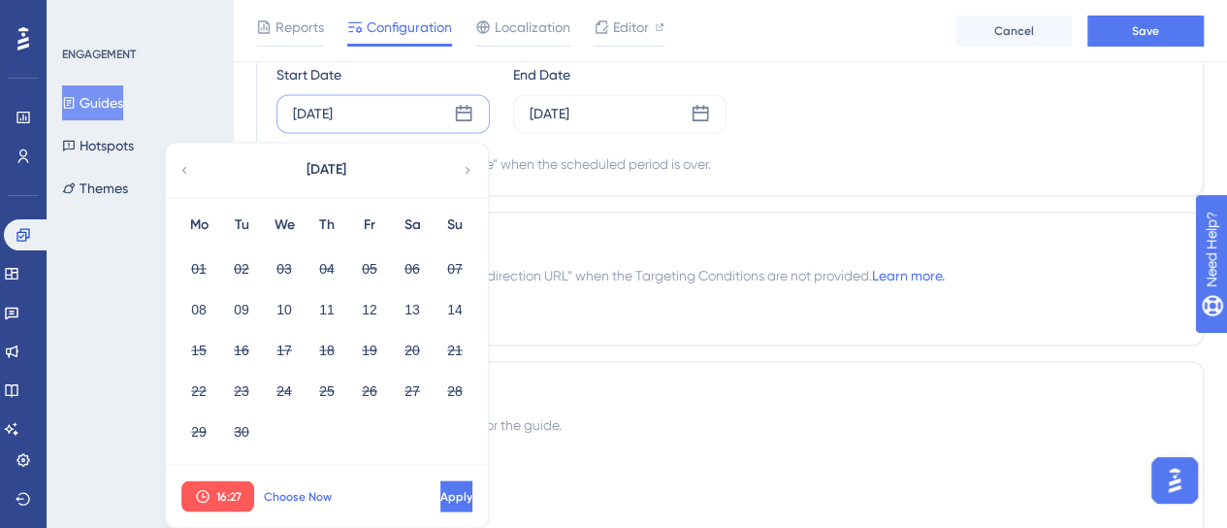
click at [280, 492] on span "Choose Now" at bounding box center [298, 496] width 68 height 16
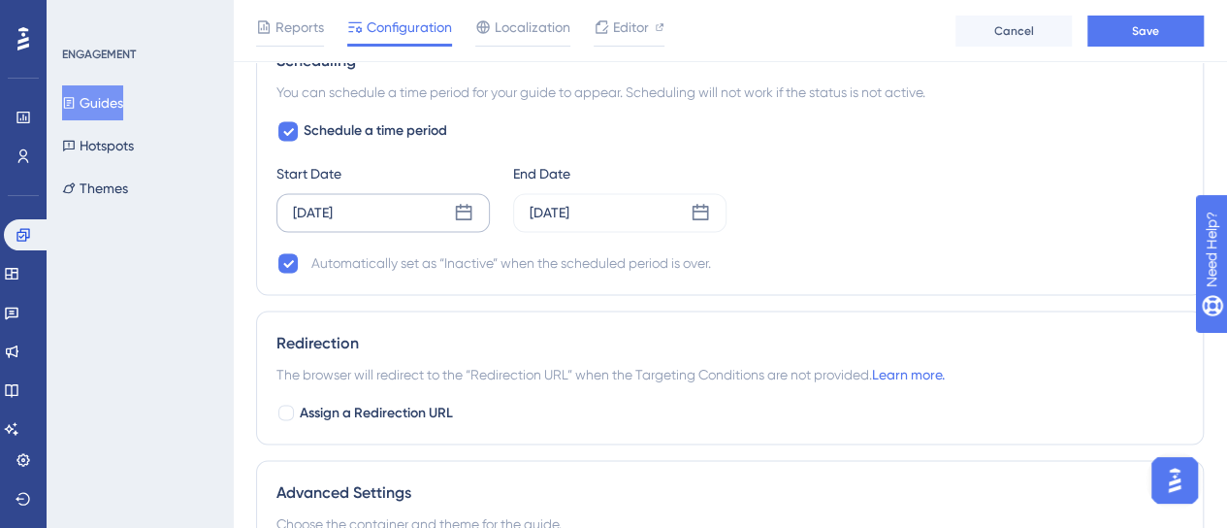
scroll to position [1567, 0]
click at [691, 202] on icon at bounding box center [700, 210] width 19 height 19
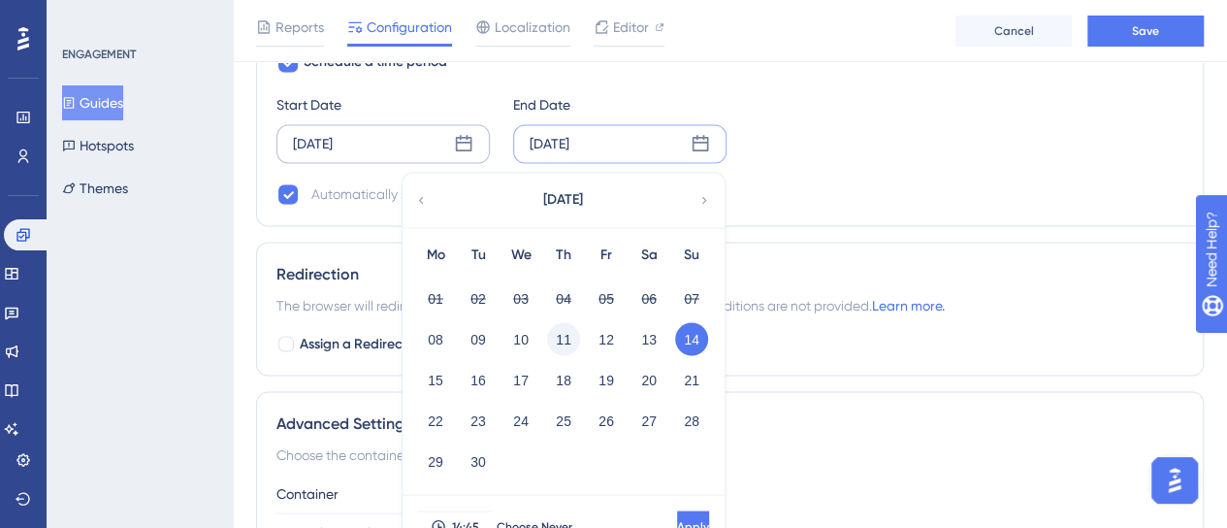
scroll to position [1664, 0]
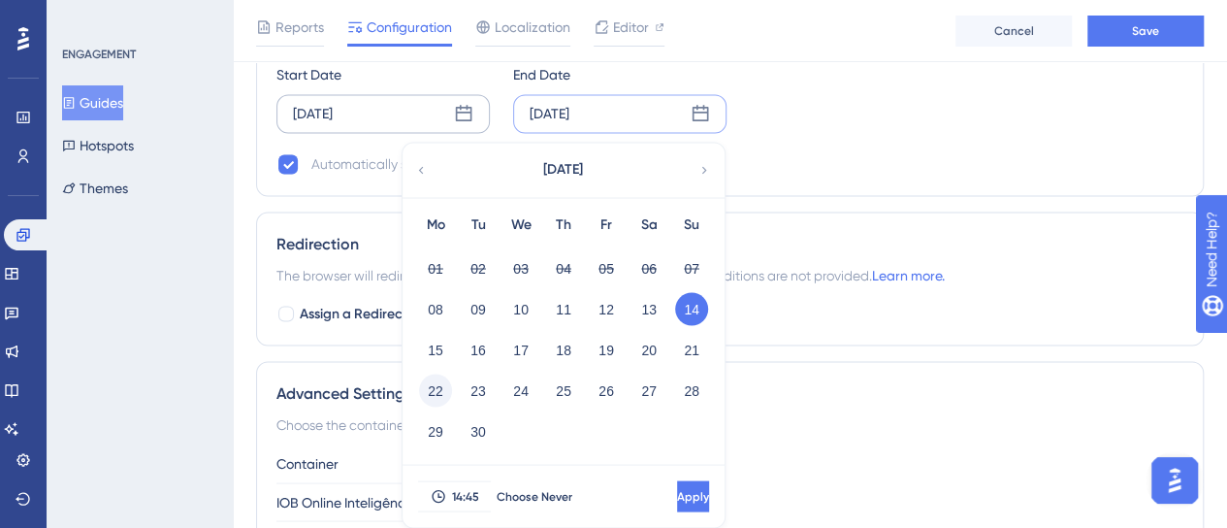
click at [435, 384] on button "22" at bounding box center [435, 389] width 33 height 33
click at [683, 495] on button "Apply" at bounding box center [691, 495] width 36 height 31
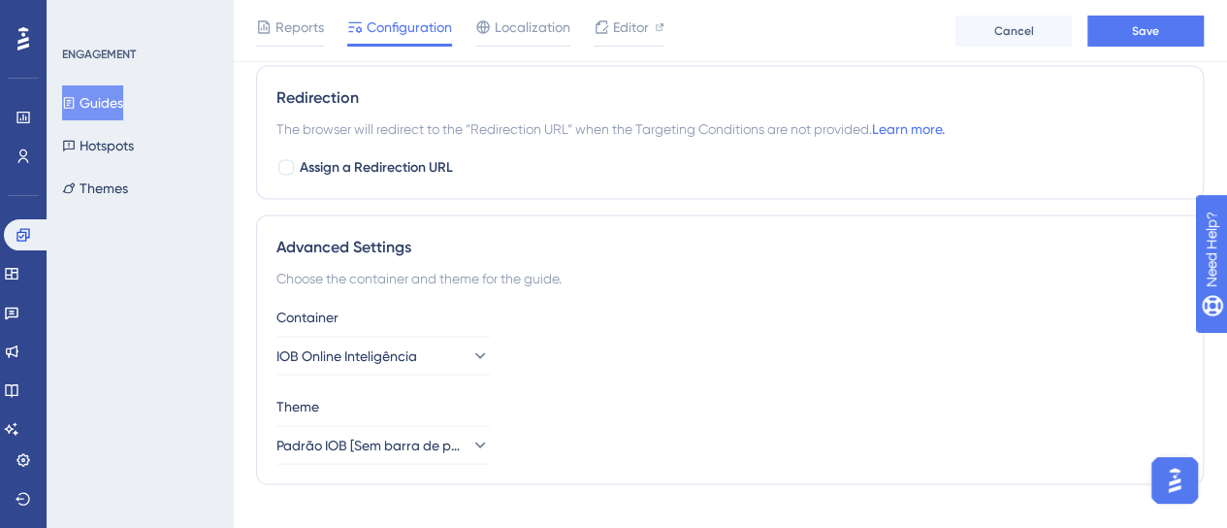
scroll to position [1838, 0]
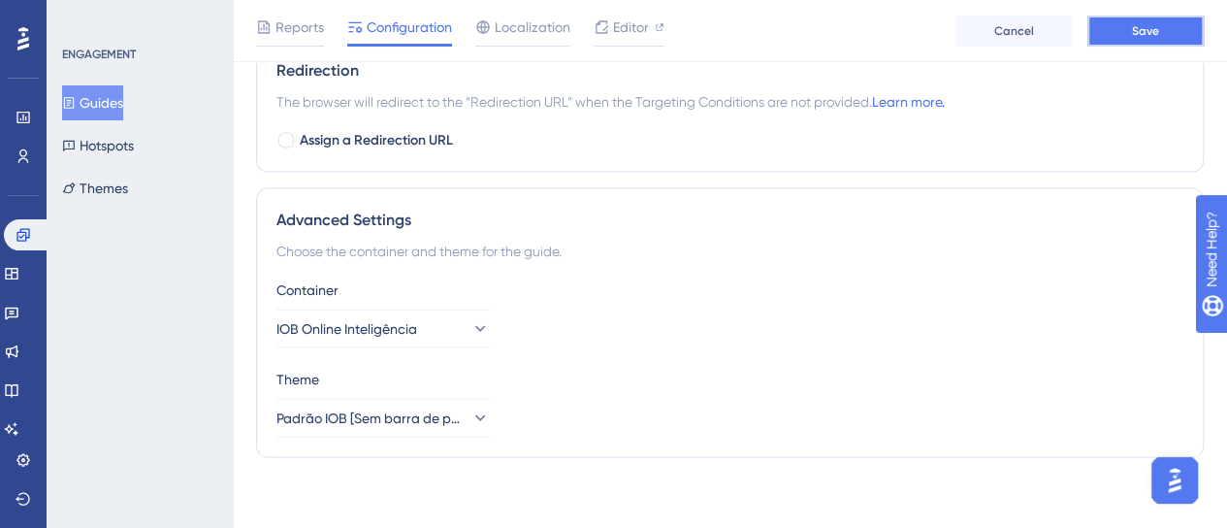
click at [1163, 30] on button "Save" at bounding box center [1145, 31] width 116 height 31
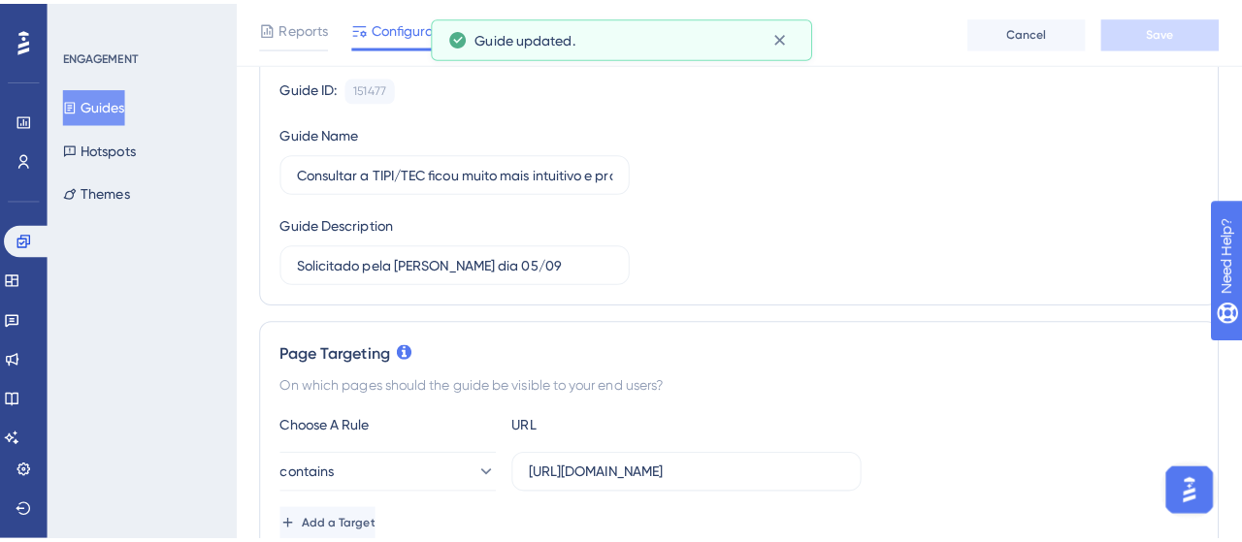
scroll to position [0, 0]
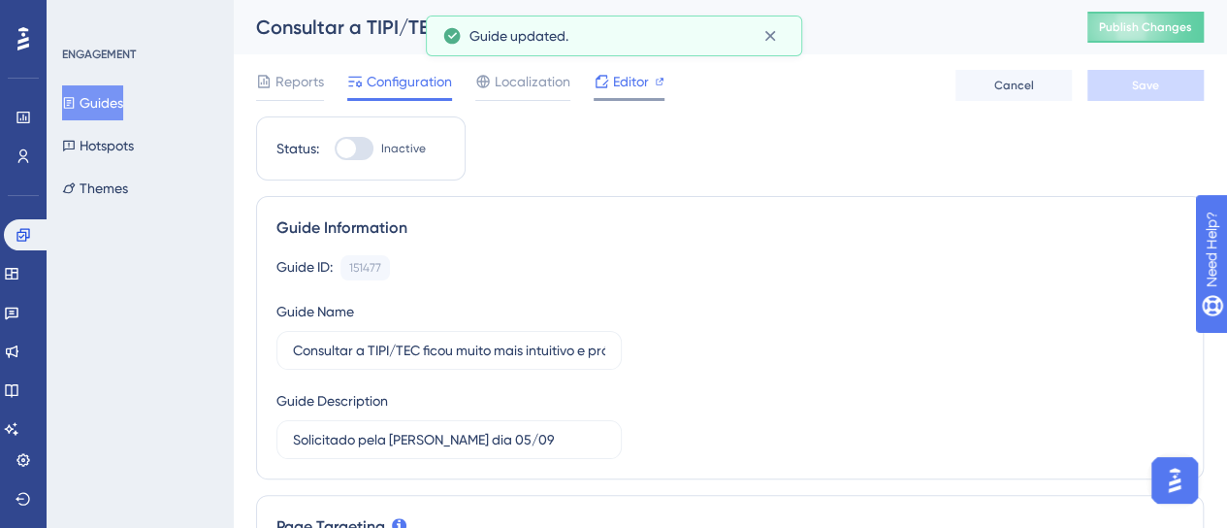
click at [646, 80] on span "Editor" at bounding box center [631, 81] width 36 height 23
